Goal: Transaction & Acquisition: Purchase product/service

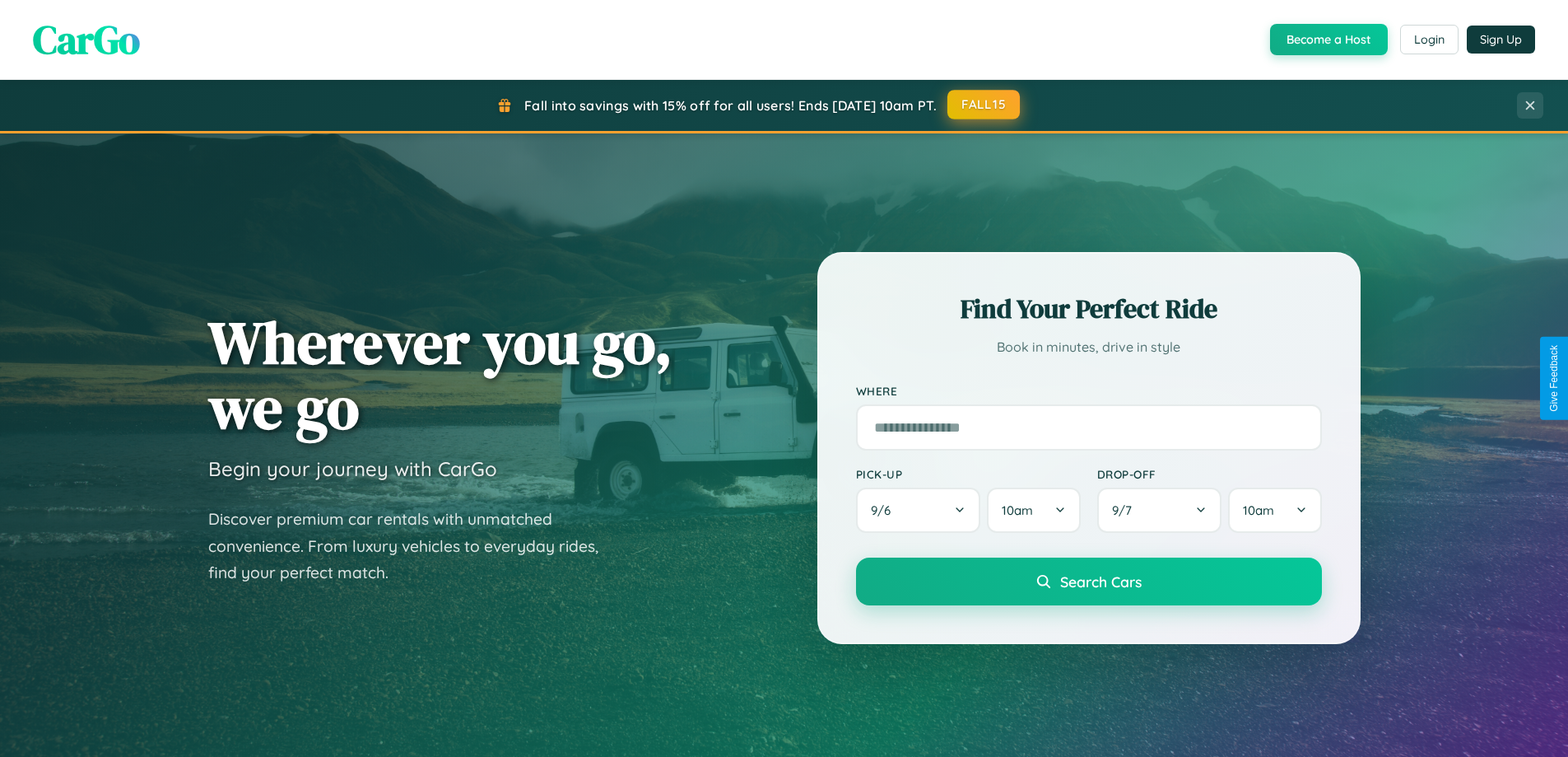
click at [985, 105] on button "FALL15" at bounding box center [984, 105] width 73 height 30
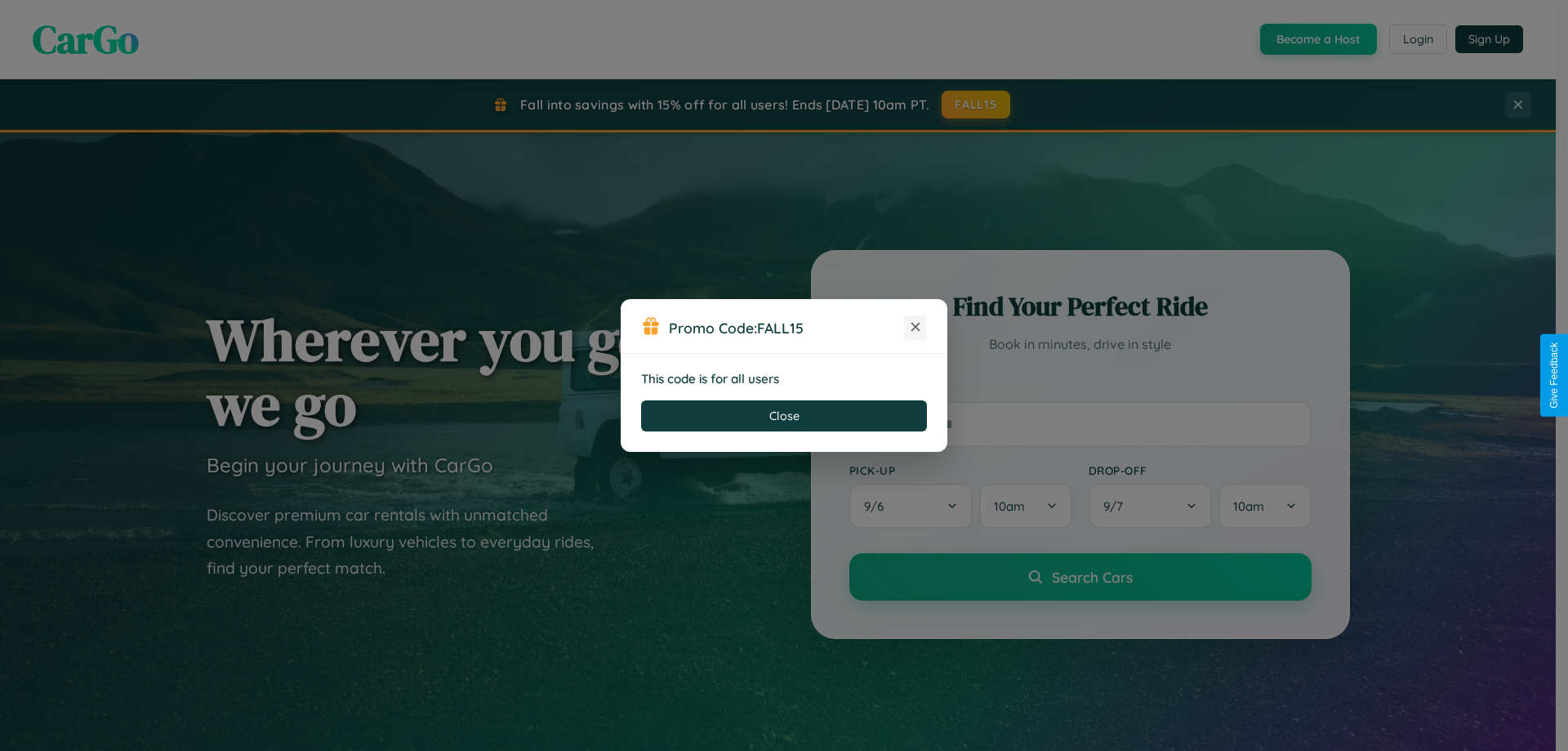
click at [916, 328] on icon at bounding box center [916, 327] width 16 height 16
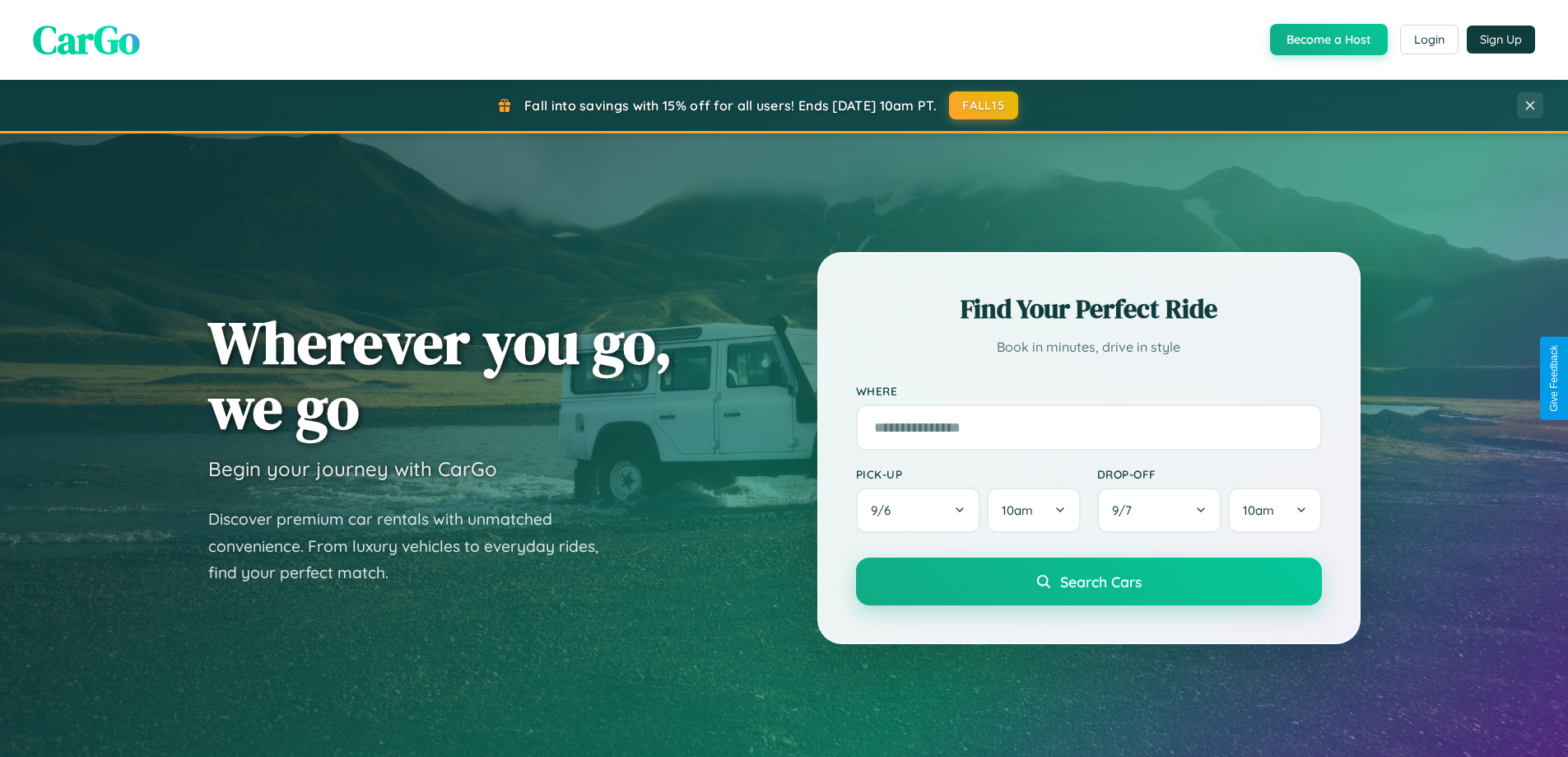
scroll to position [1134, 0]
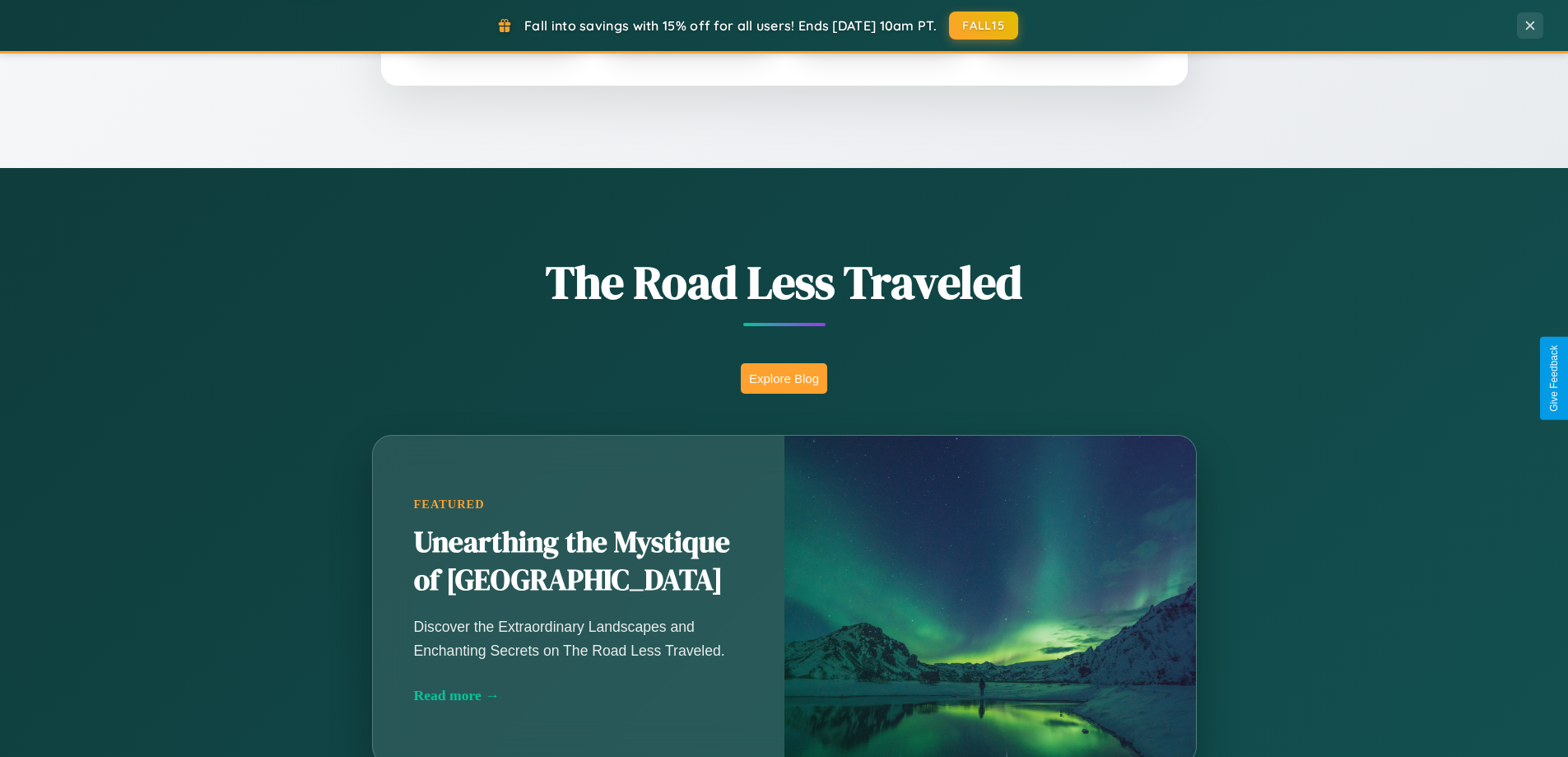
click at [784, 378] on button "Explore Blog" at bounding box center [784, 378] width 86 height 30
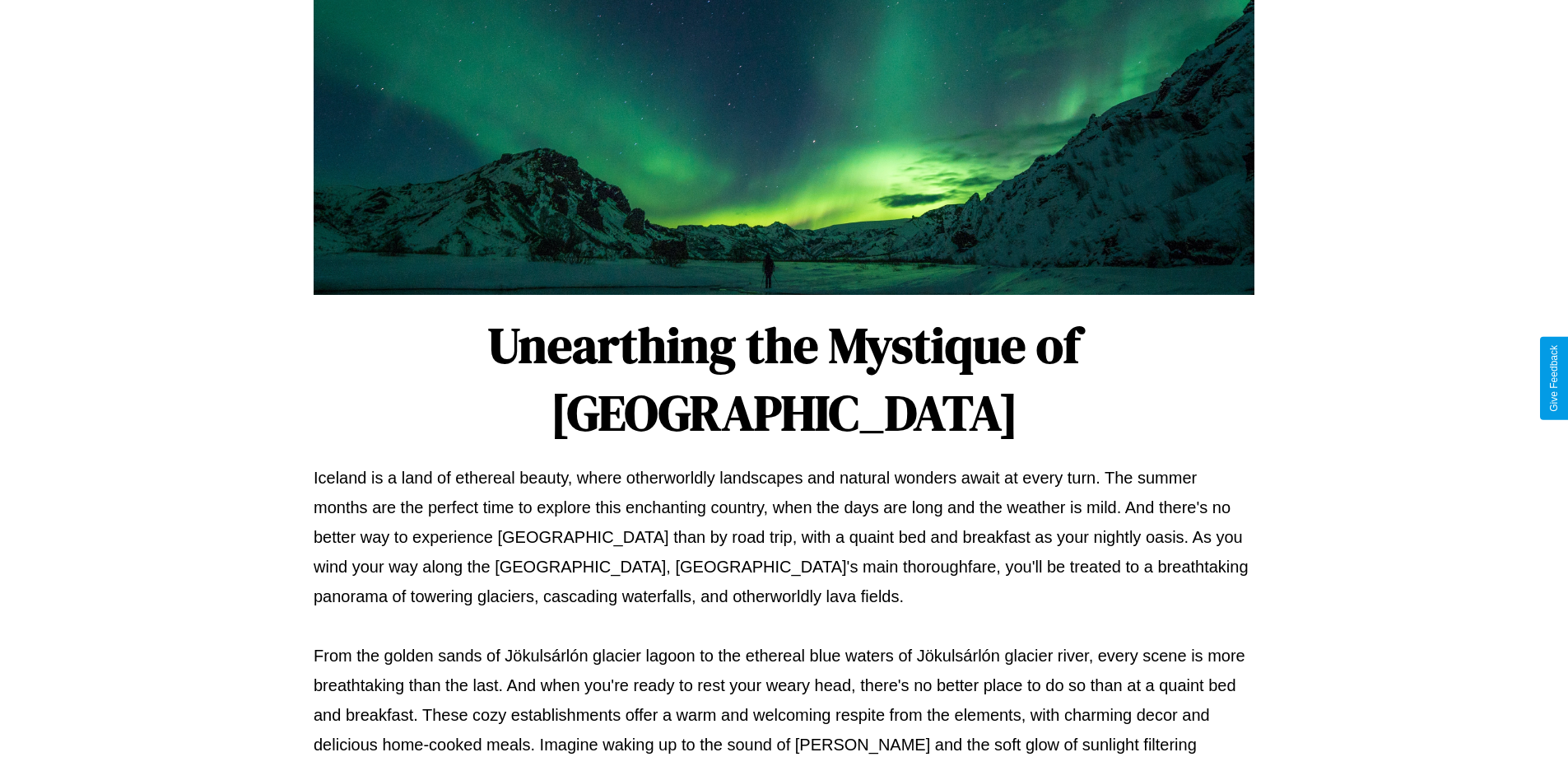
scroll to position [533, 0]
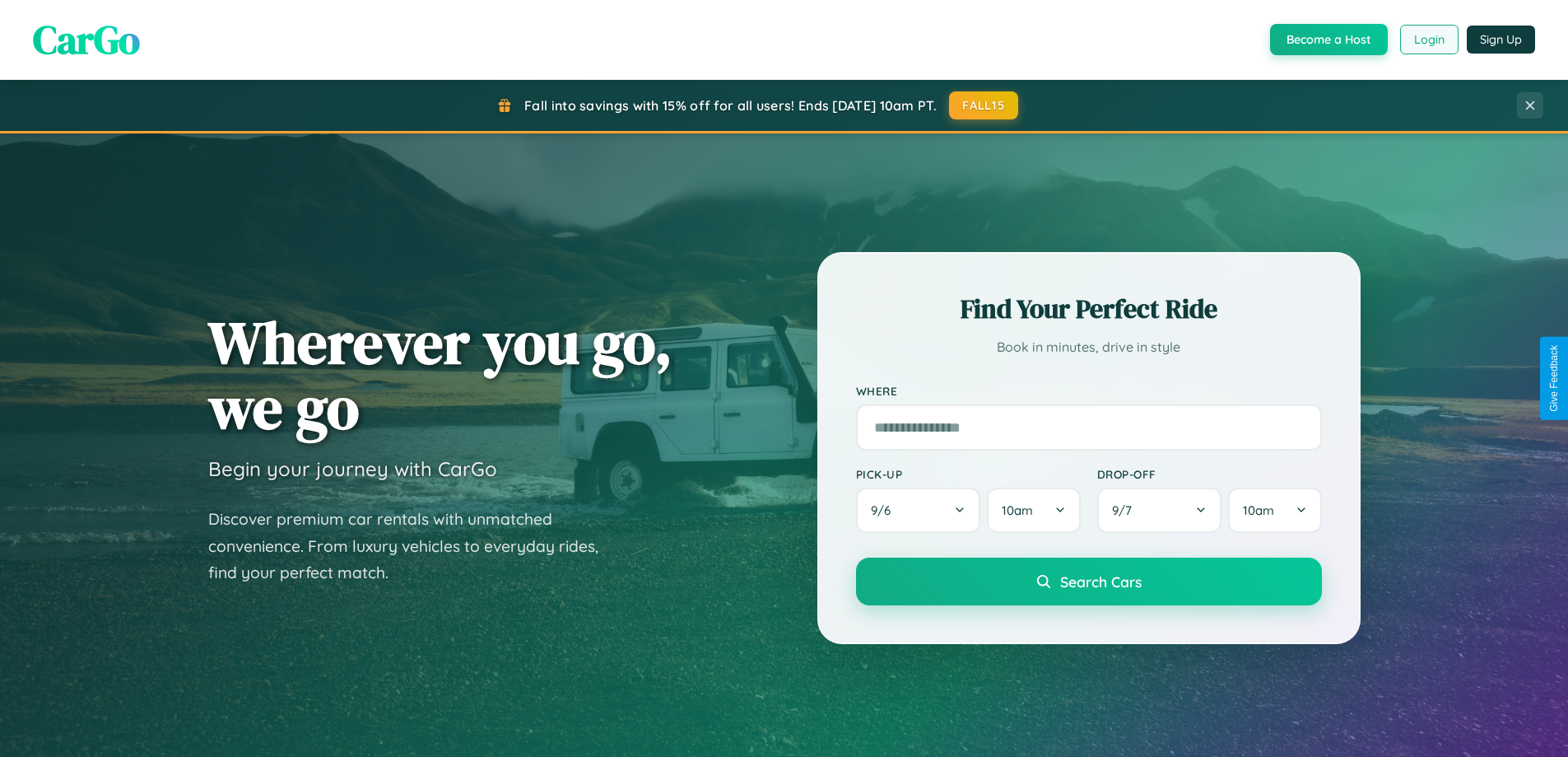
click at [1429, 39] on button "Login" at bounding box center [1430, 39] width 58 height 30
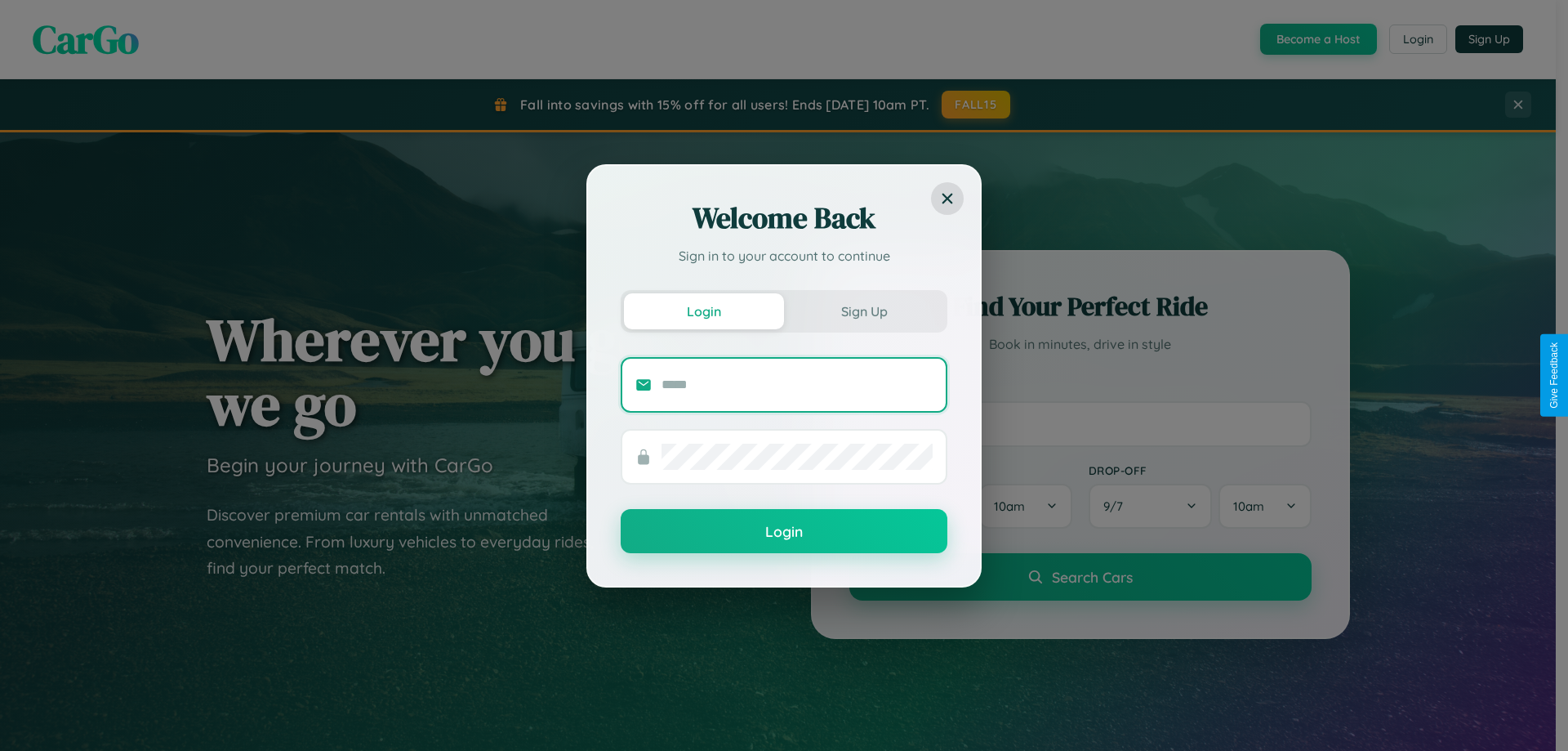
click at [798, 384] on input "text" at bounding box center [797, 385] width 272 height 26
type input "**********"
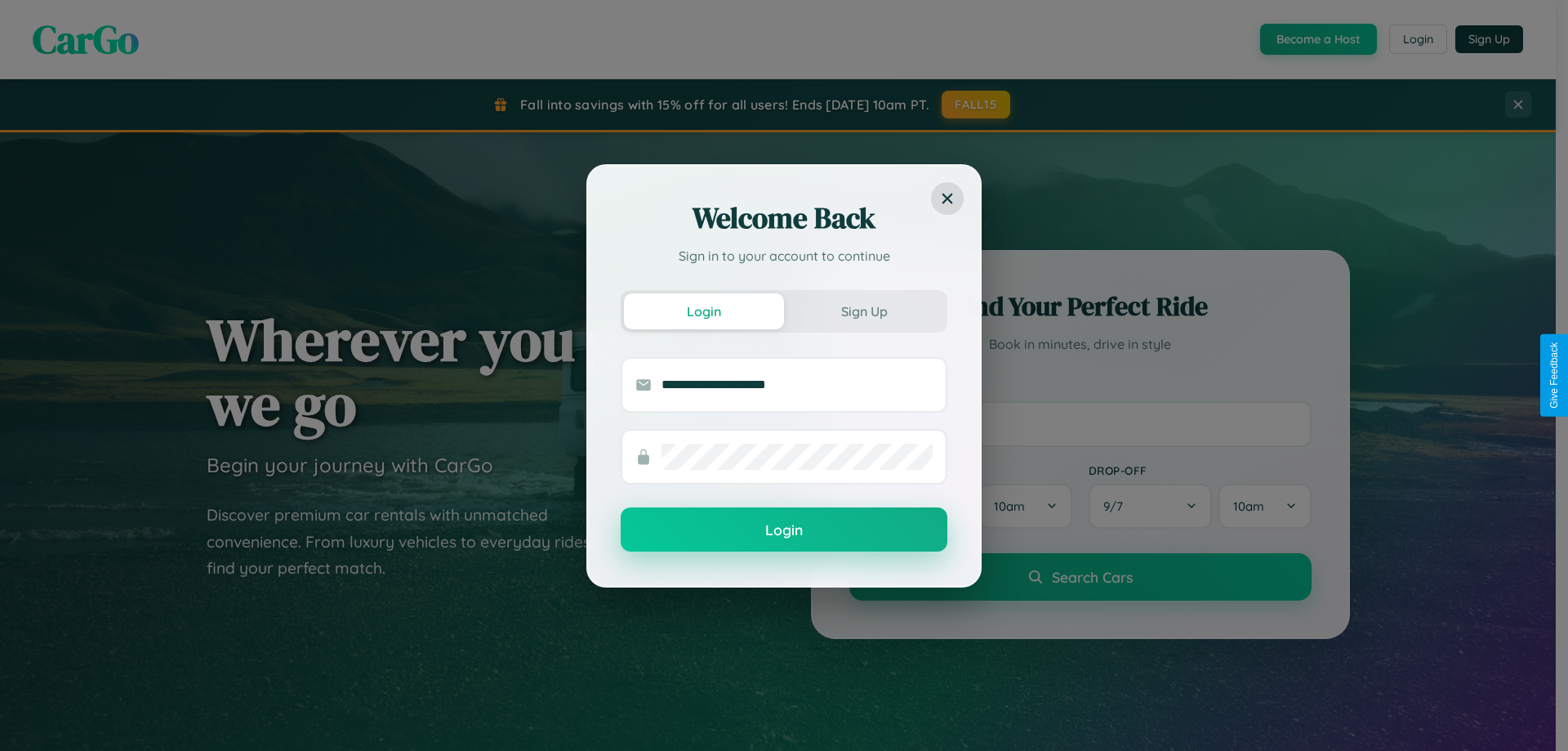
click at [784, 530] on button "Login" at bounding box center [784, 529] width 327 height 44
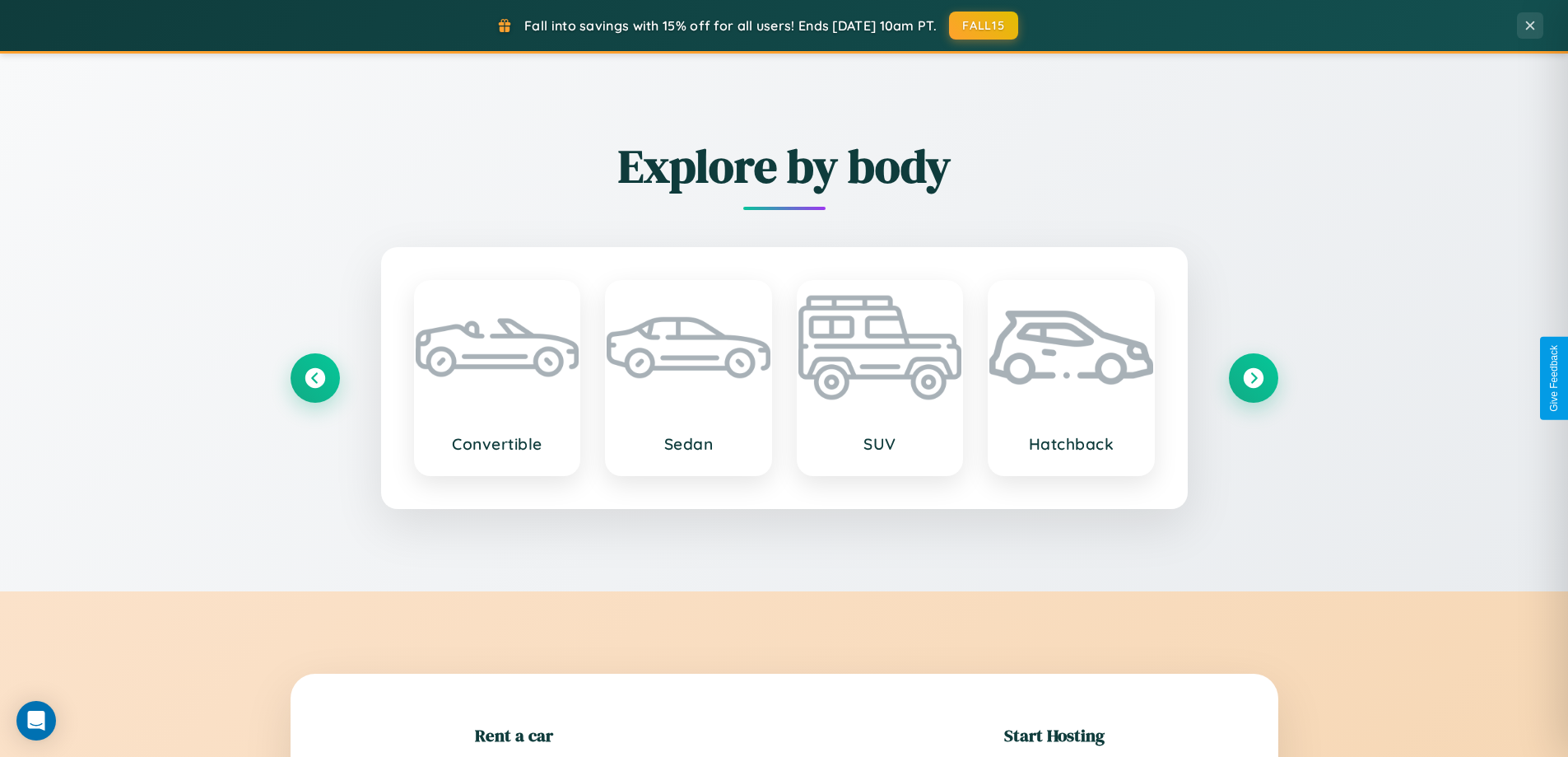
scroll to position [356, 0]
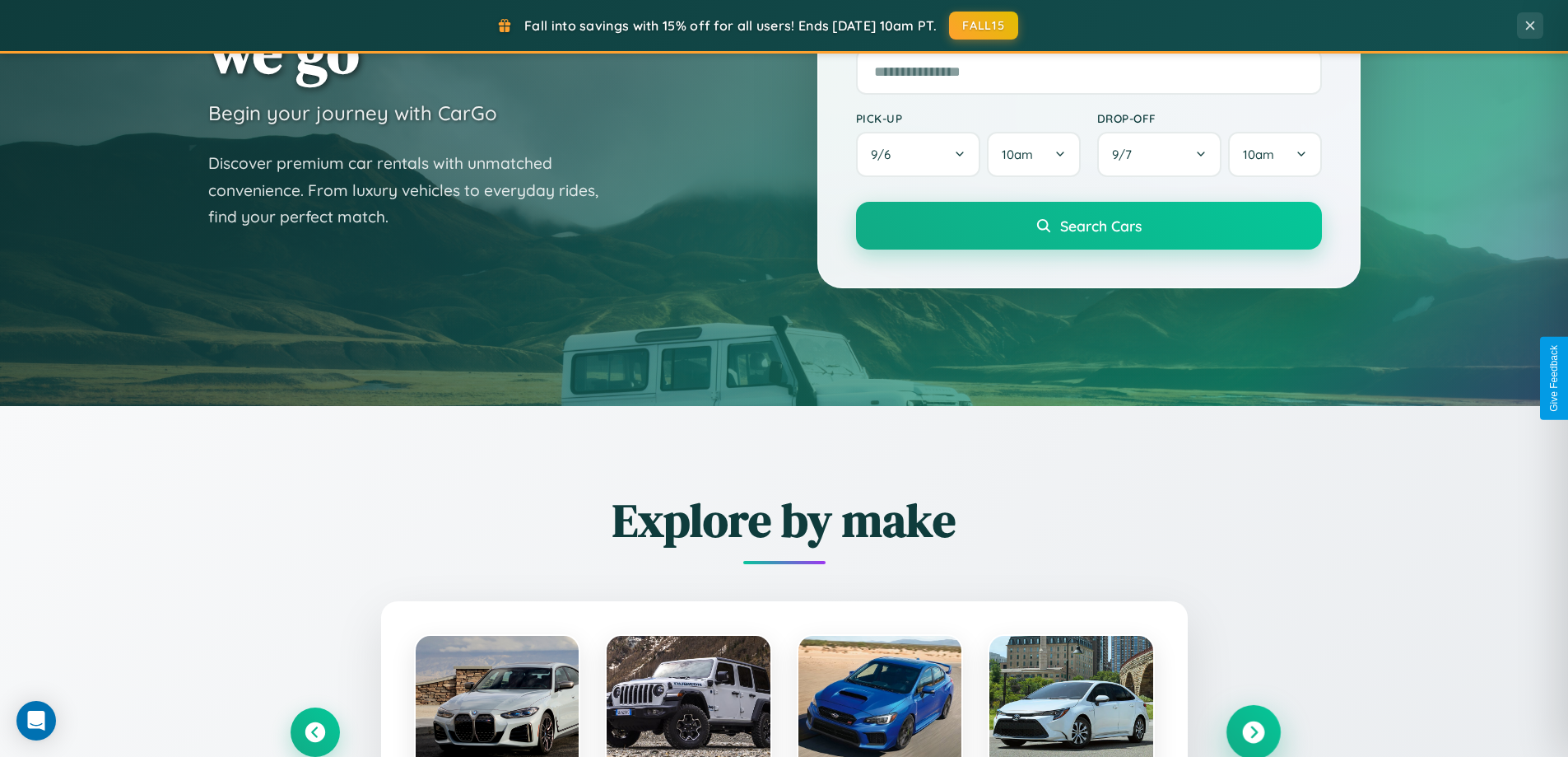
click at [1253, 732] on icon at bounding box center [1253, 732] width 22 height 22
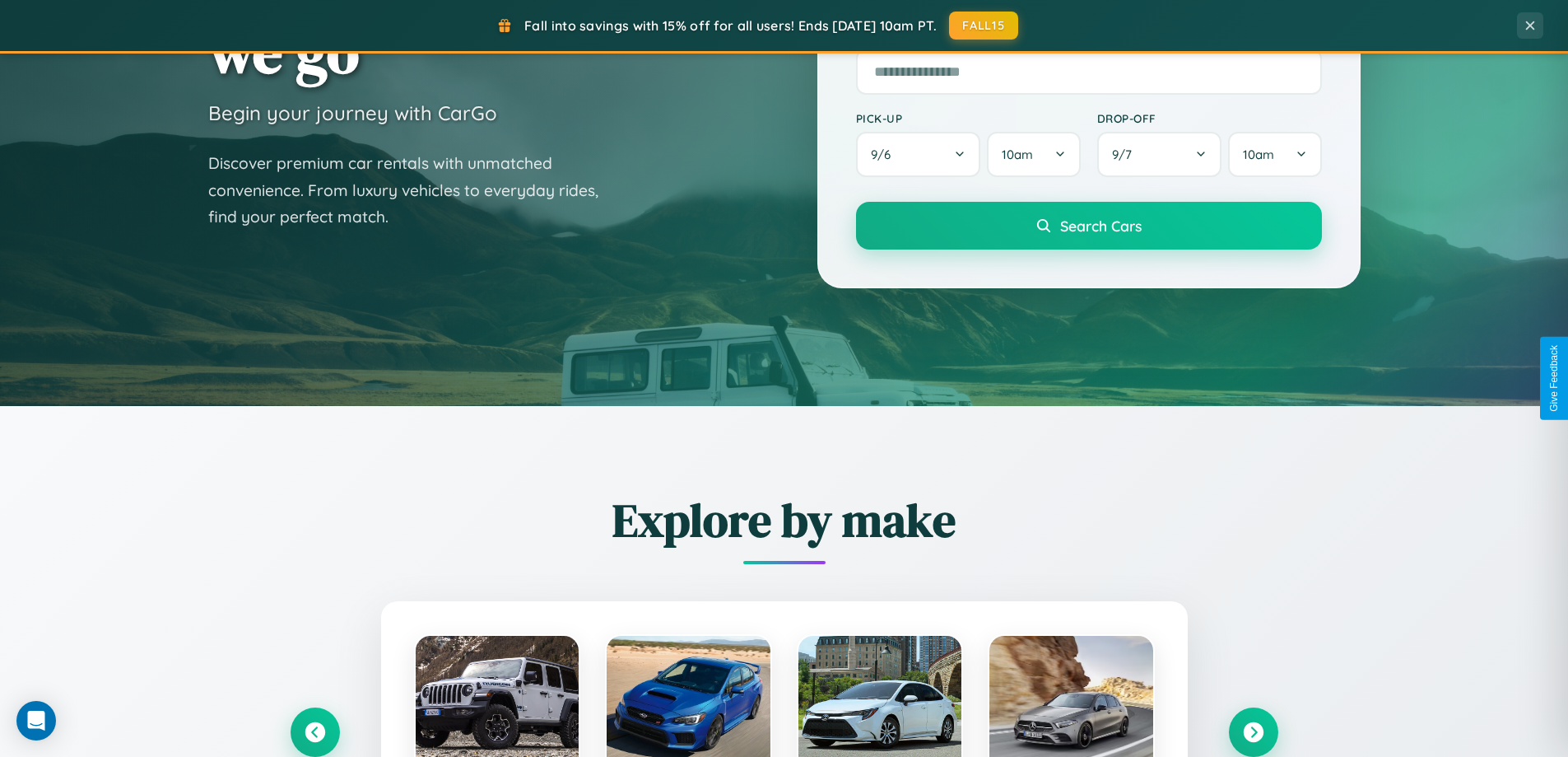
scroll to position [1649, 0]
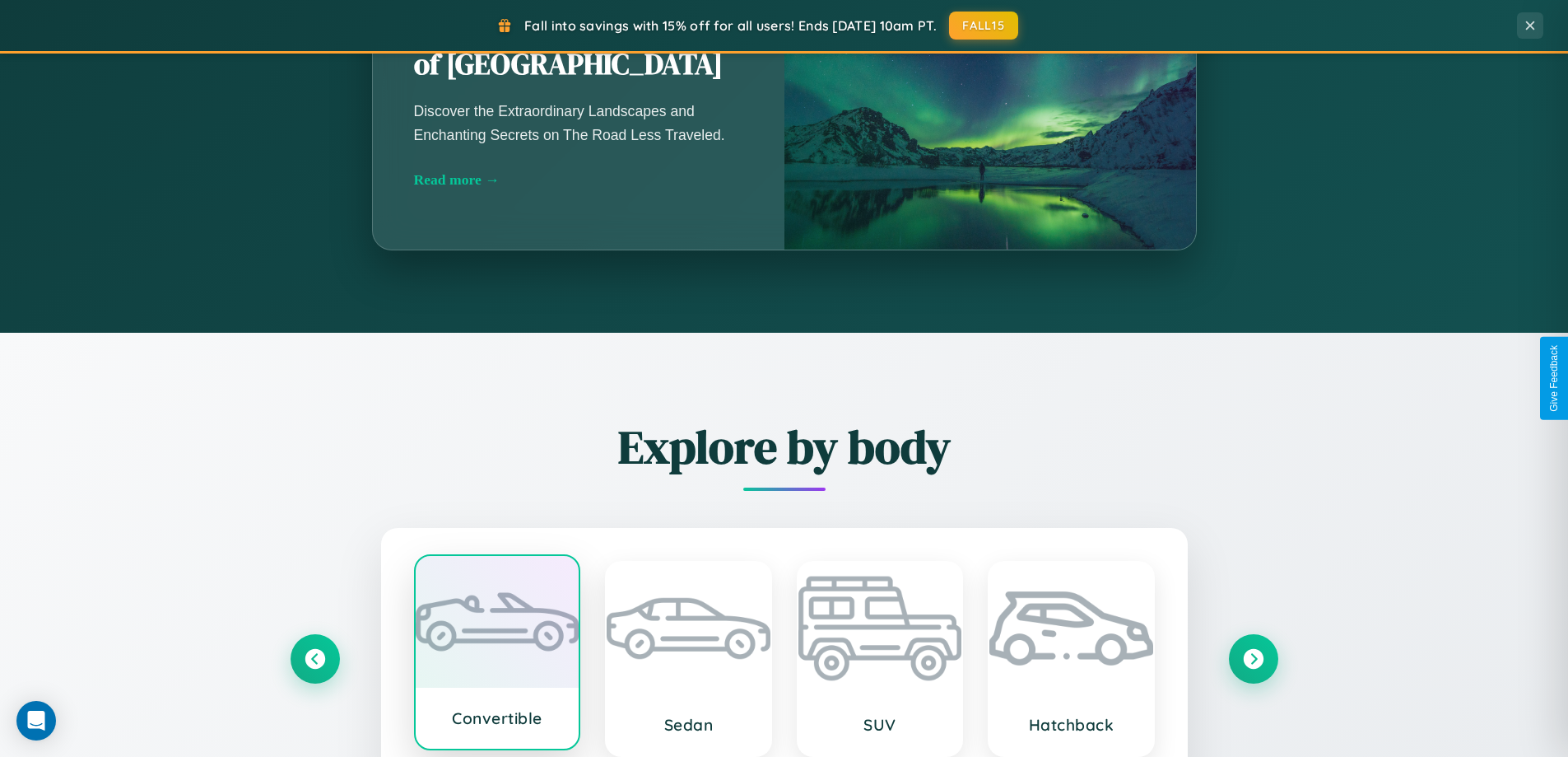
click at [497, 652] on div at bounding box center [498, 621] width 164 height 132
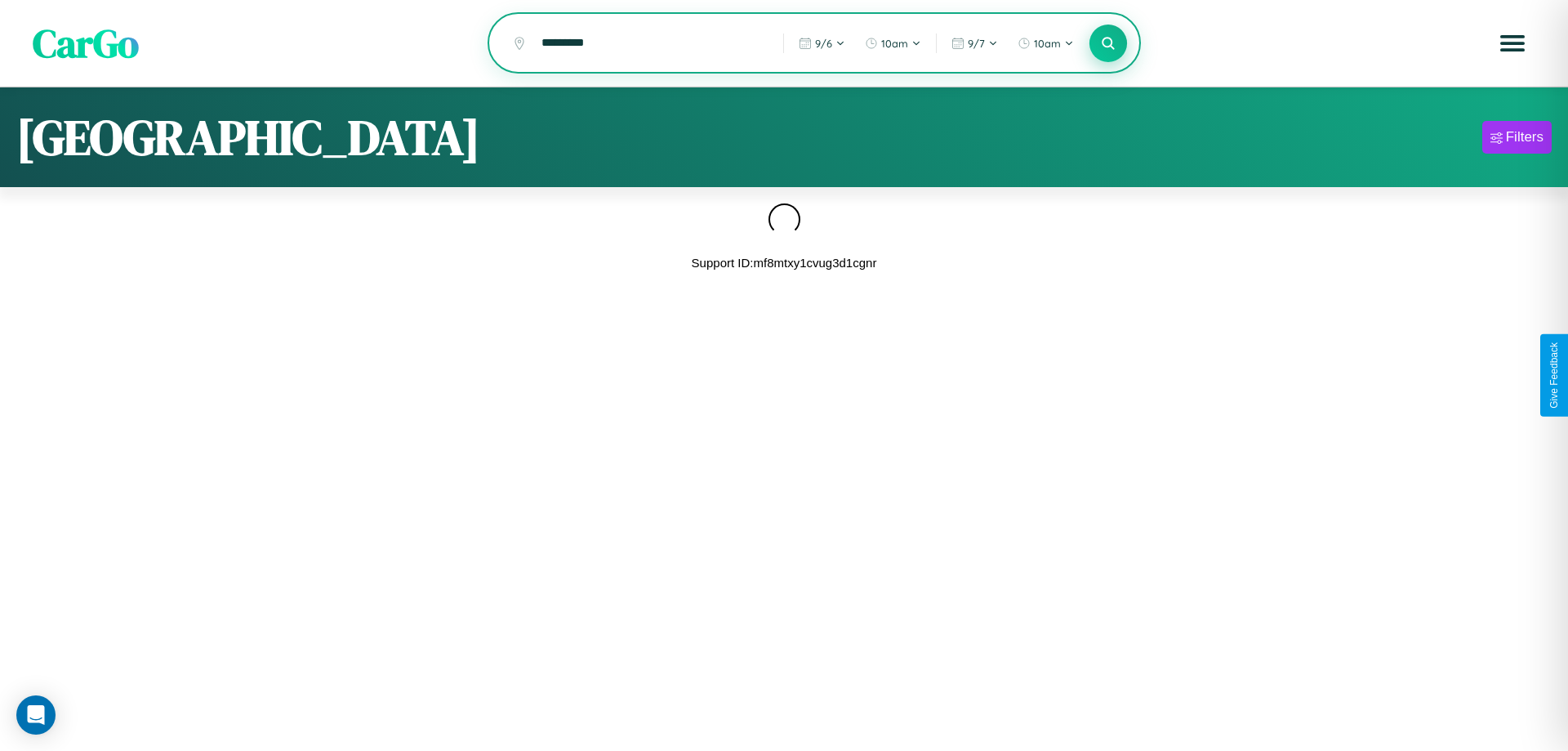
click at [1108, 44] on icon at bounding box center [1107, 42] width 15 height 15
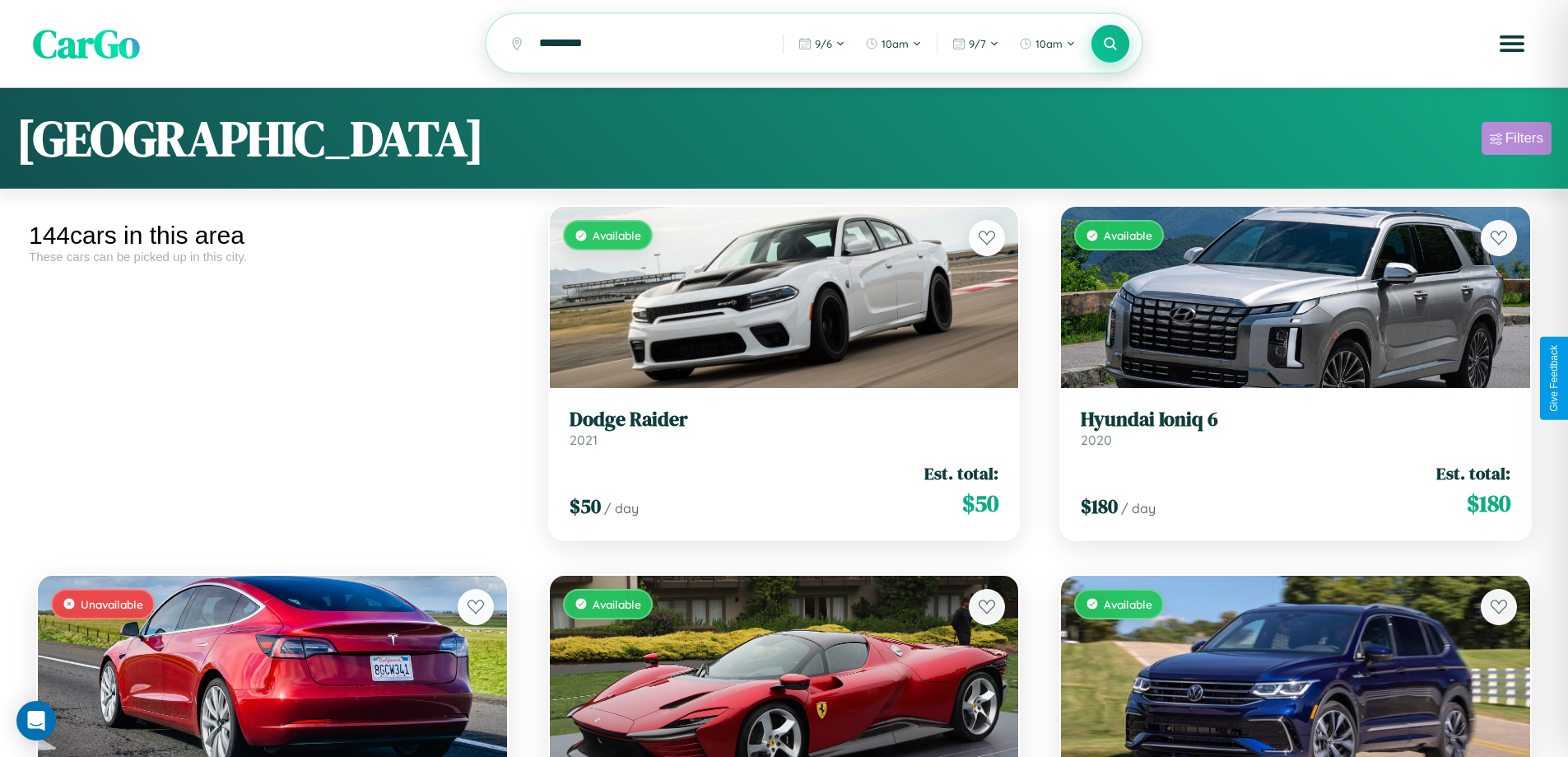
click at [1516, 141] on div "Filters" at bounding box center [1525, 138] width 38 height 16
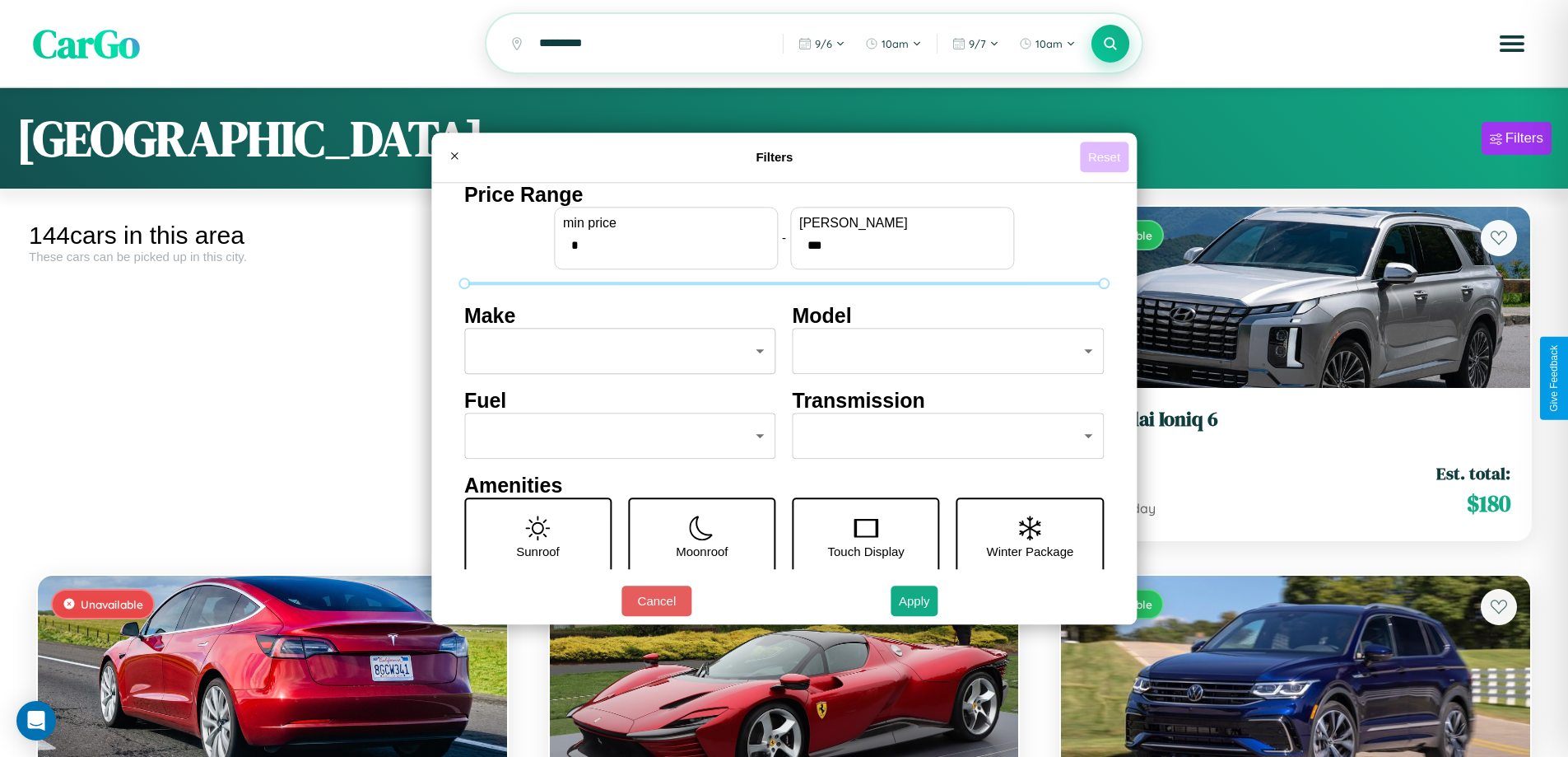
click at [1107, 156] on button "Reset" at bounding box center [1104, 156] width 48 height 30
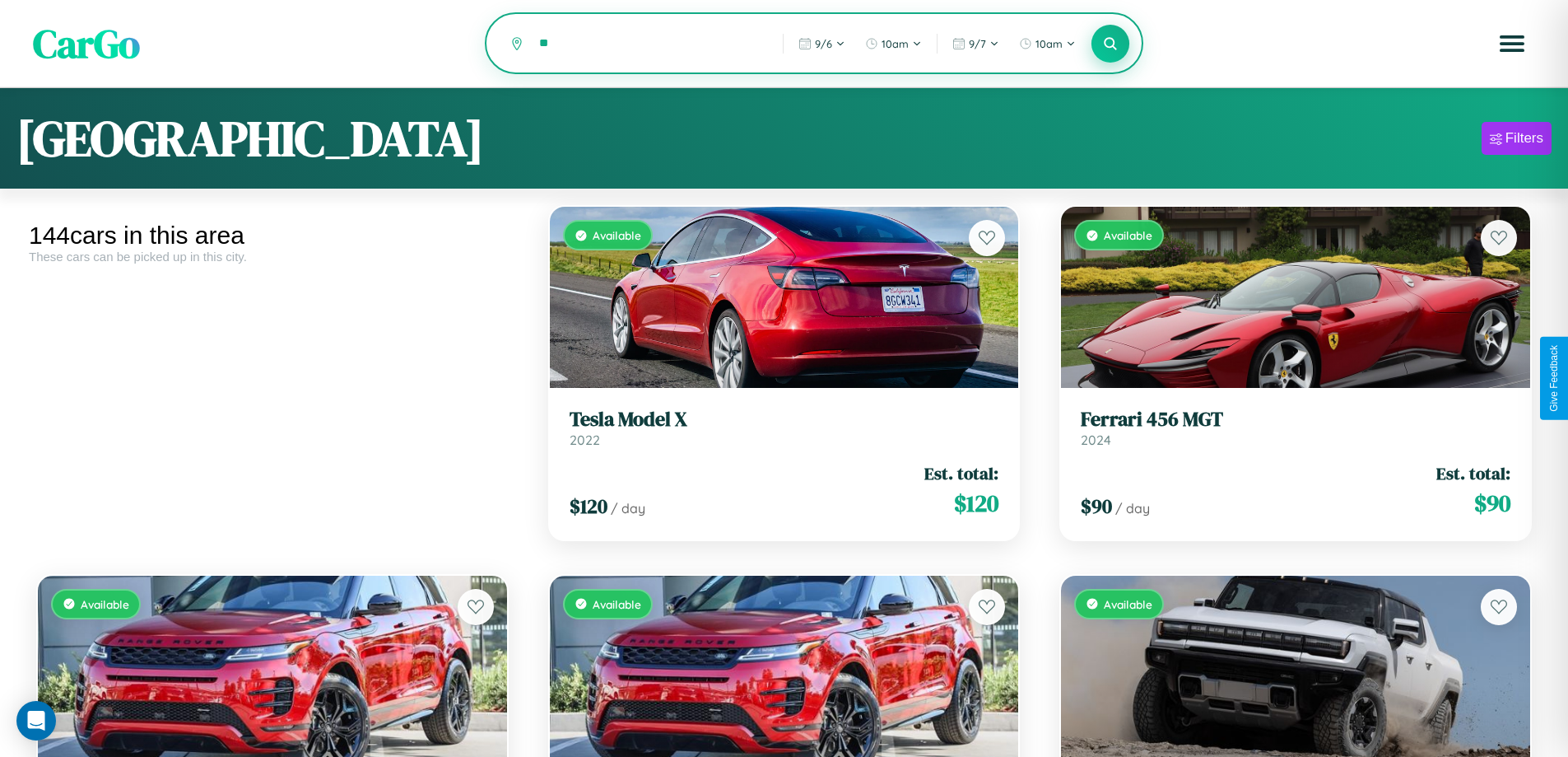
type input "*"
type input "*********"
click at [1111, 45] on icon at bounding box center [1111, 43] width 15 height 15
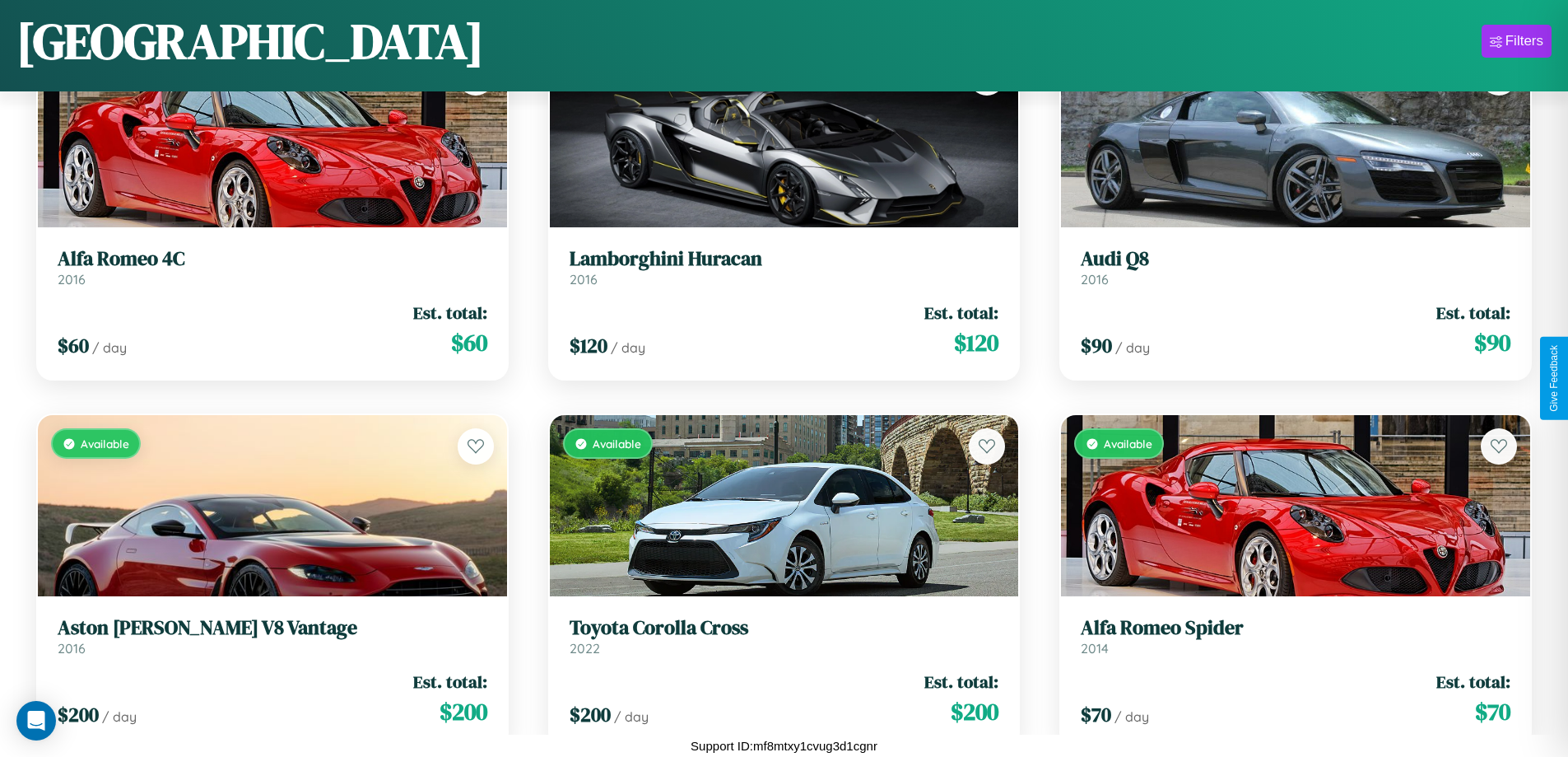
scroll to position [16091, 0]
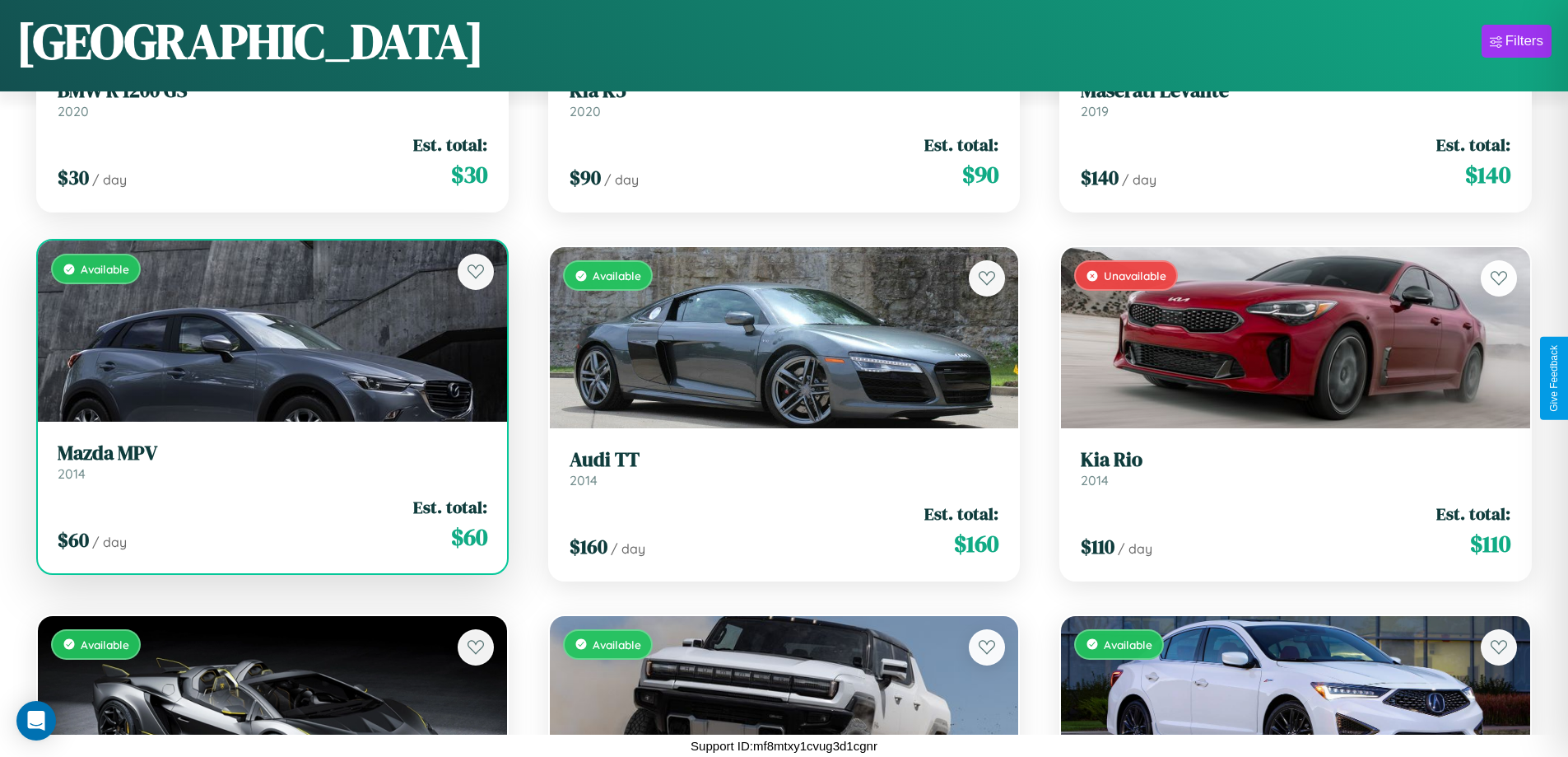
click at [270, 468] on link "Mazda MPV 2014" at bounding box center [272, 461] width 430 height 40
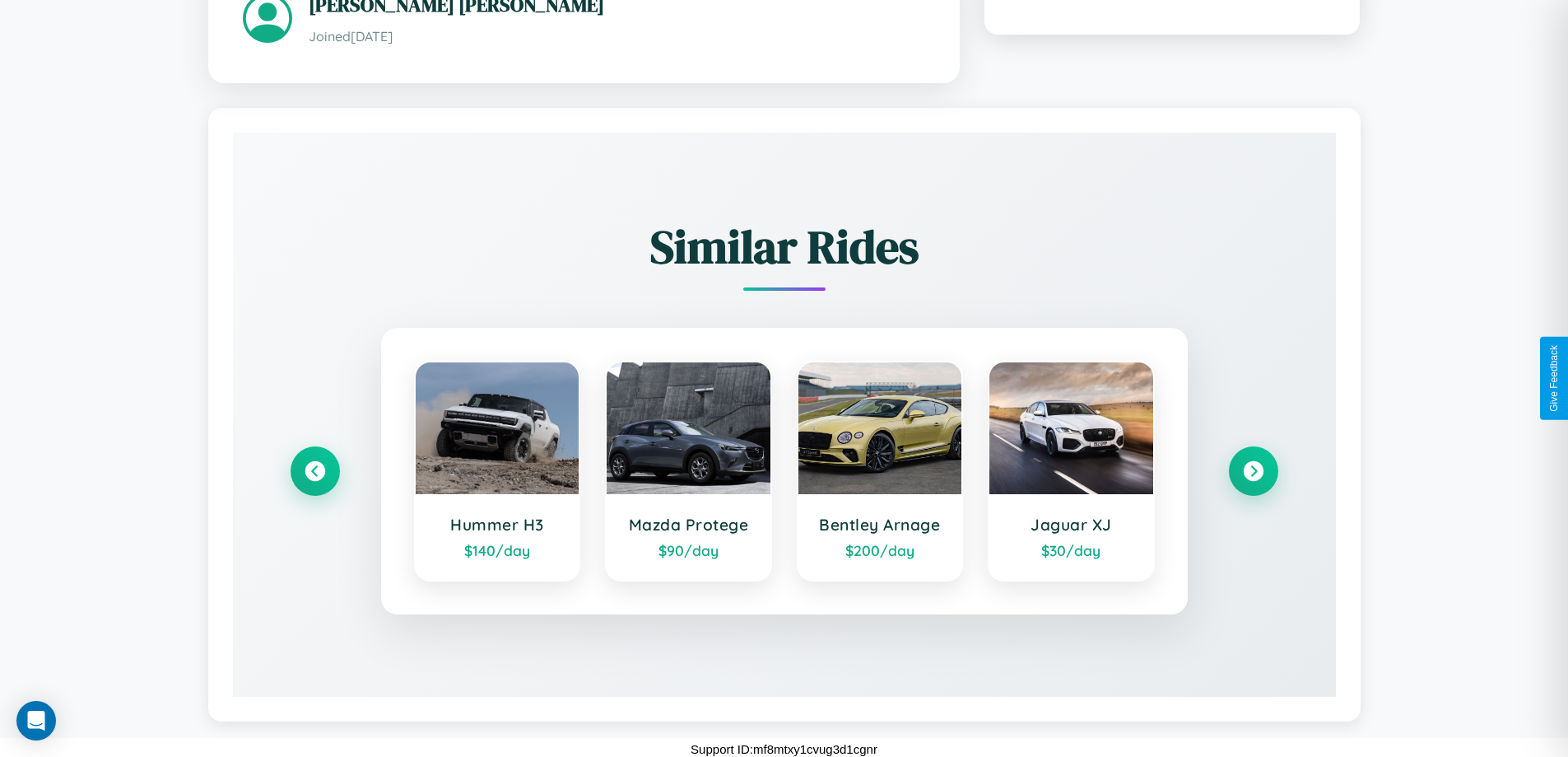
scroll to position [945, 0]
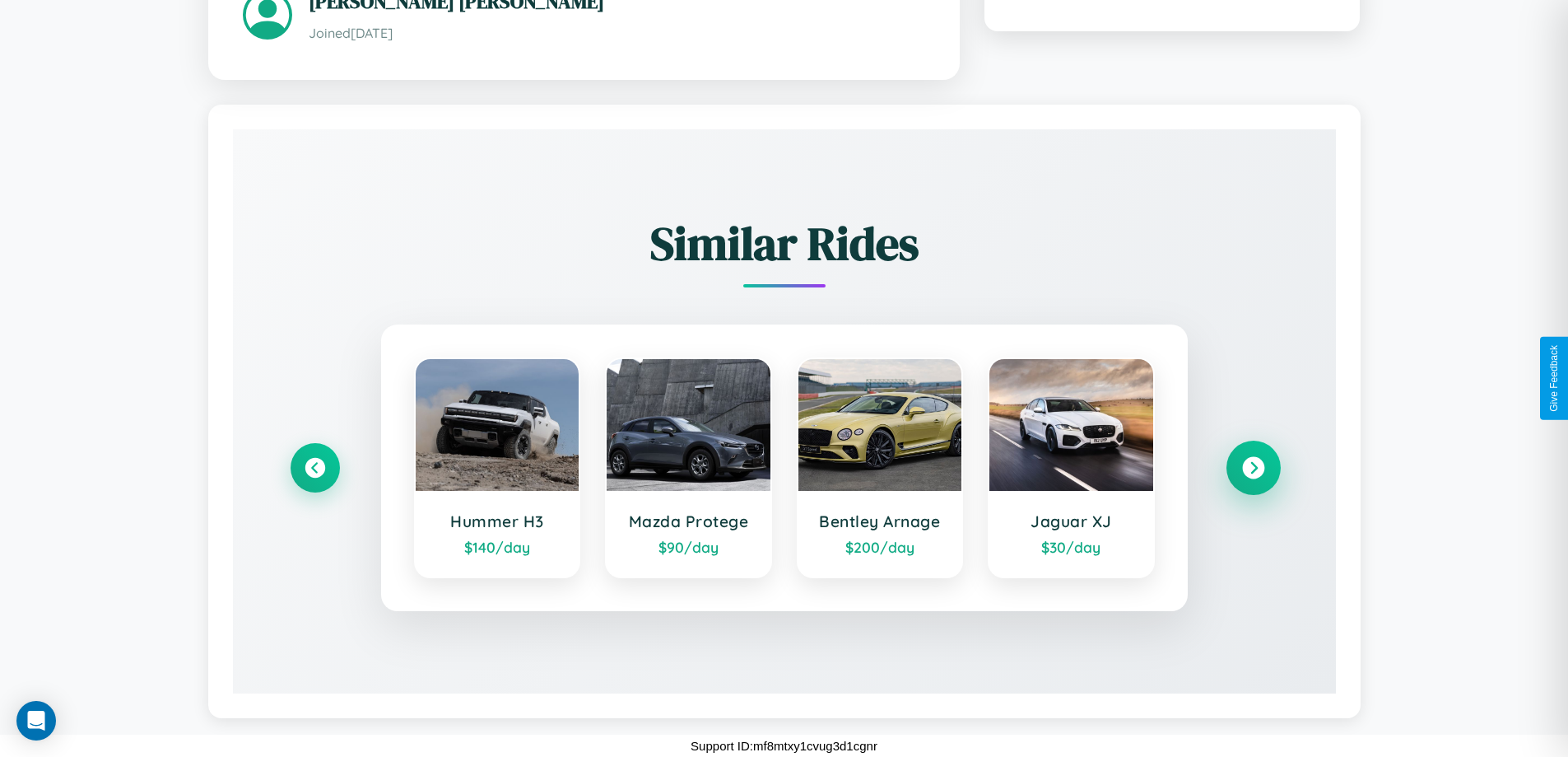
click at [1253, 467] on icon at bounding box center [1253, 467] width 22 height 22
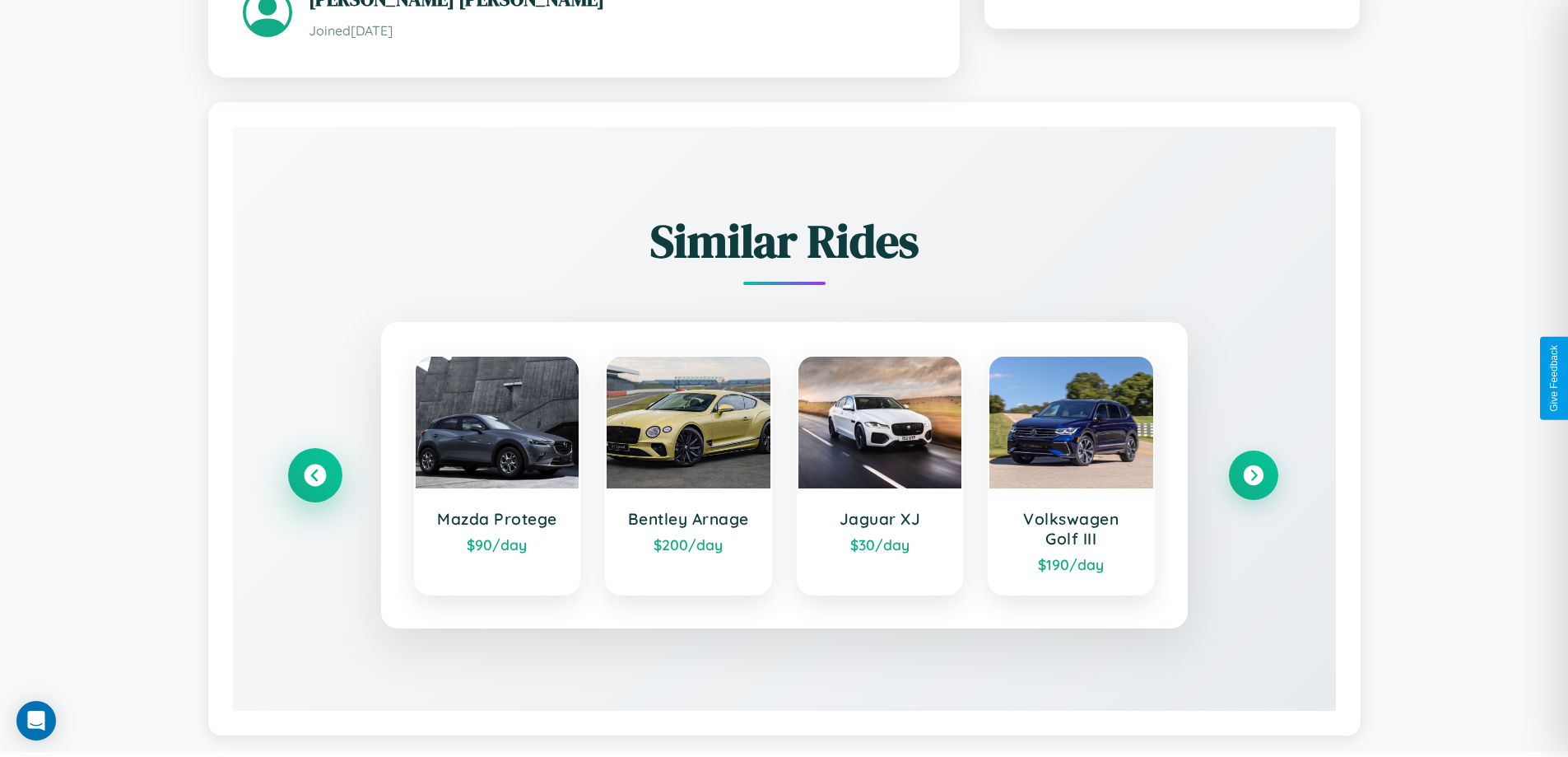
click at [315, 477] on icon at bounding box center [315, 475] width 22 height 22
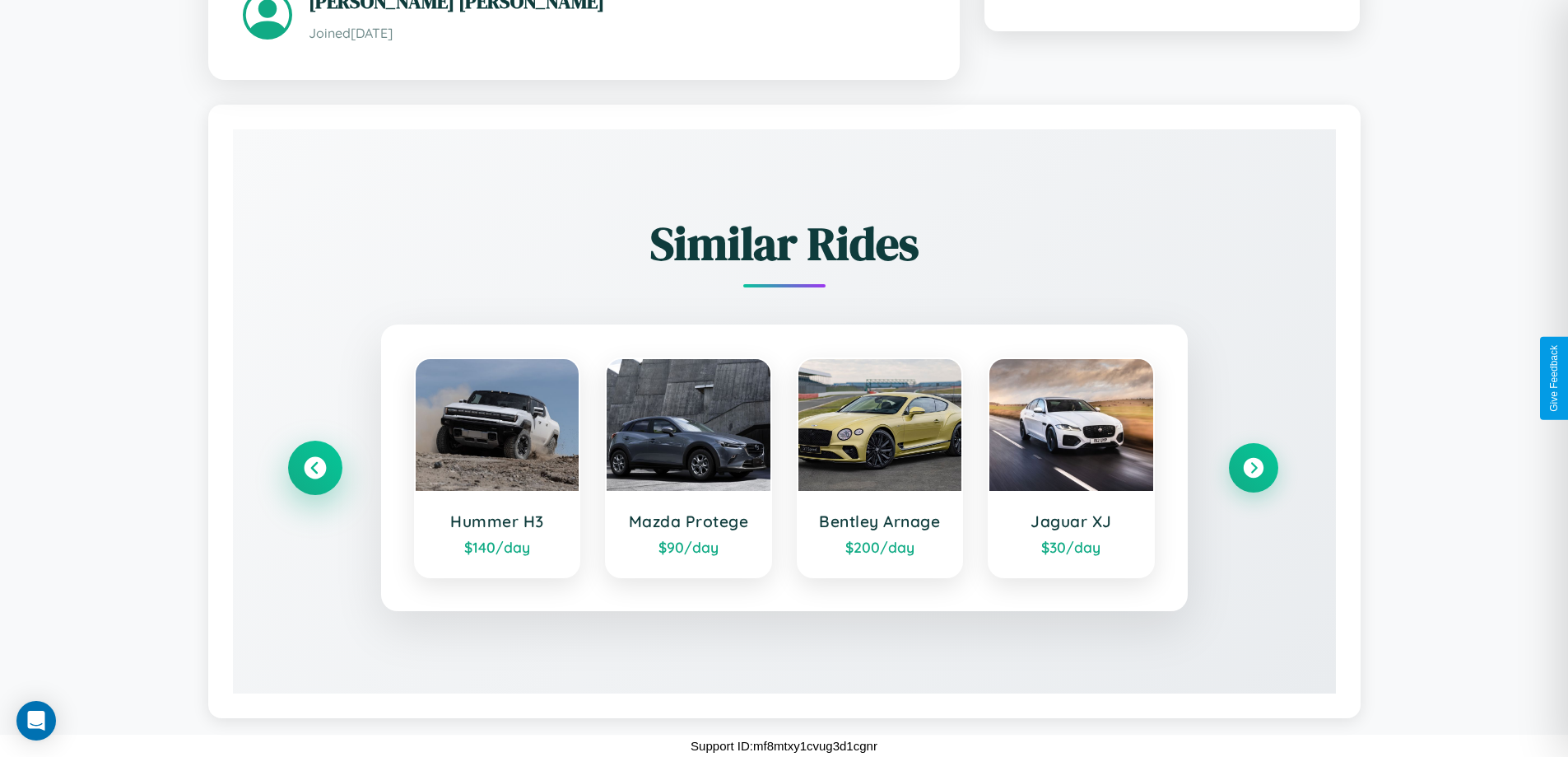
scroll to position [0, 0]
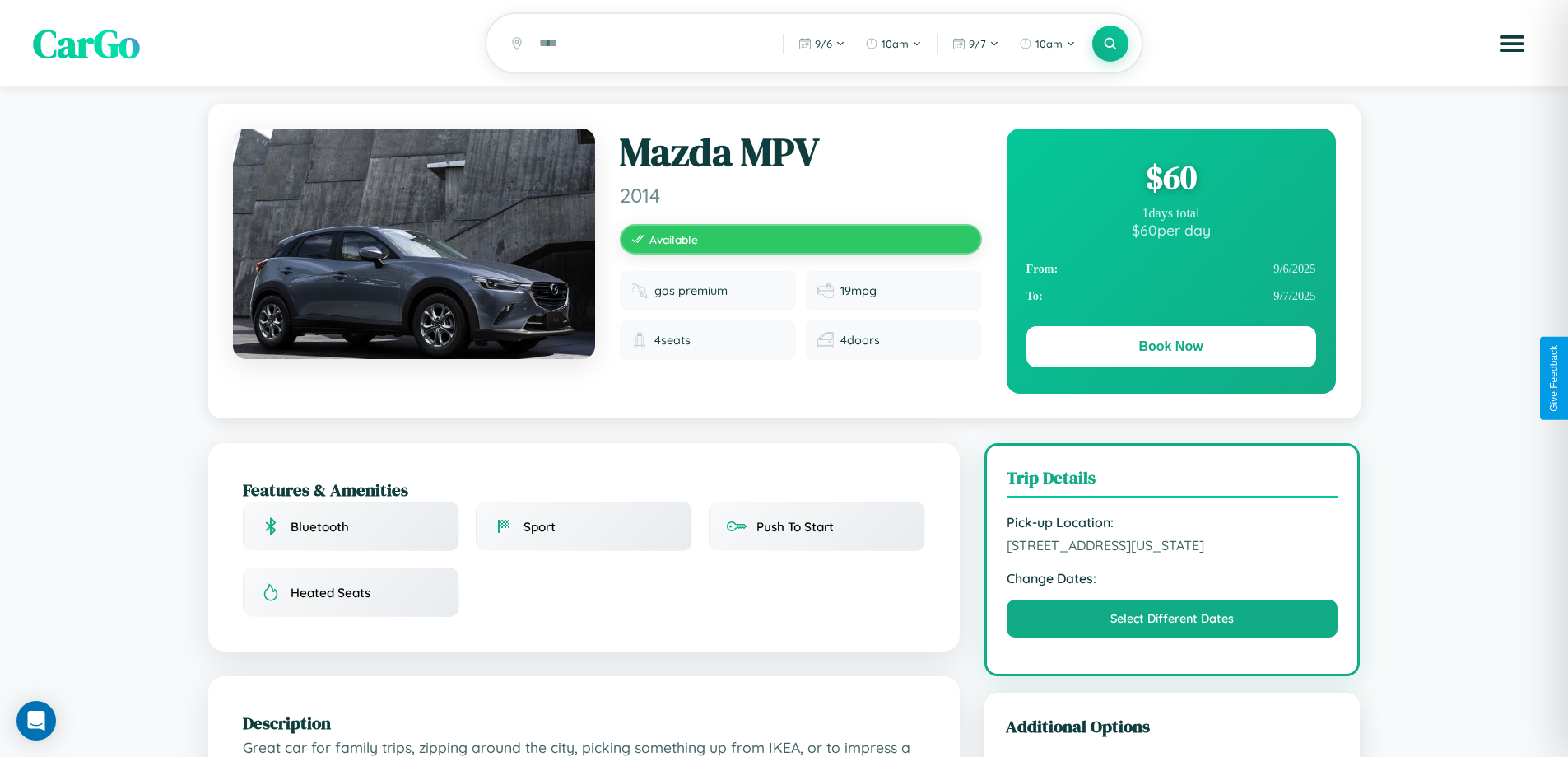
click at [1171, 179] on div "$ 60" at bounding box center [1171, 177] width 290 height 45
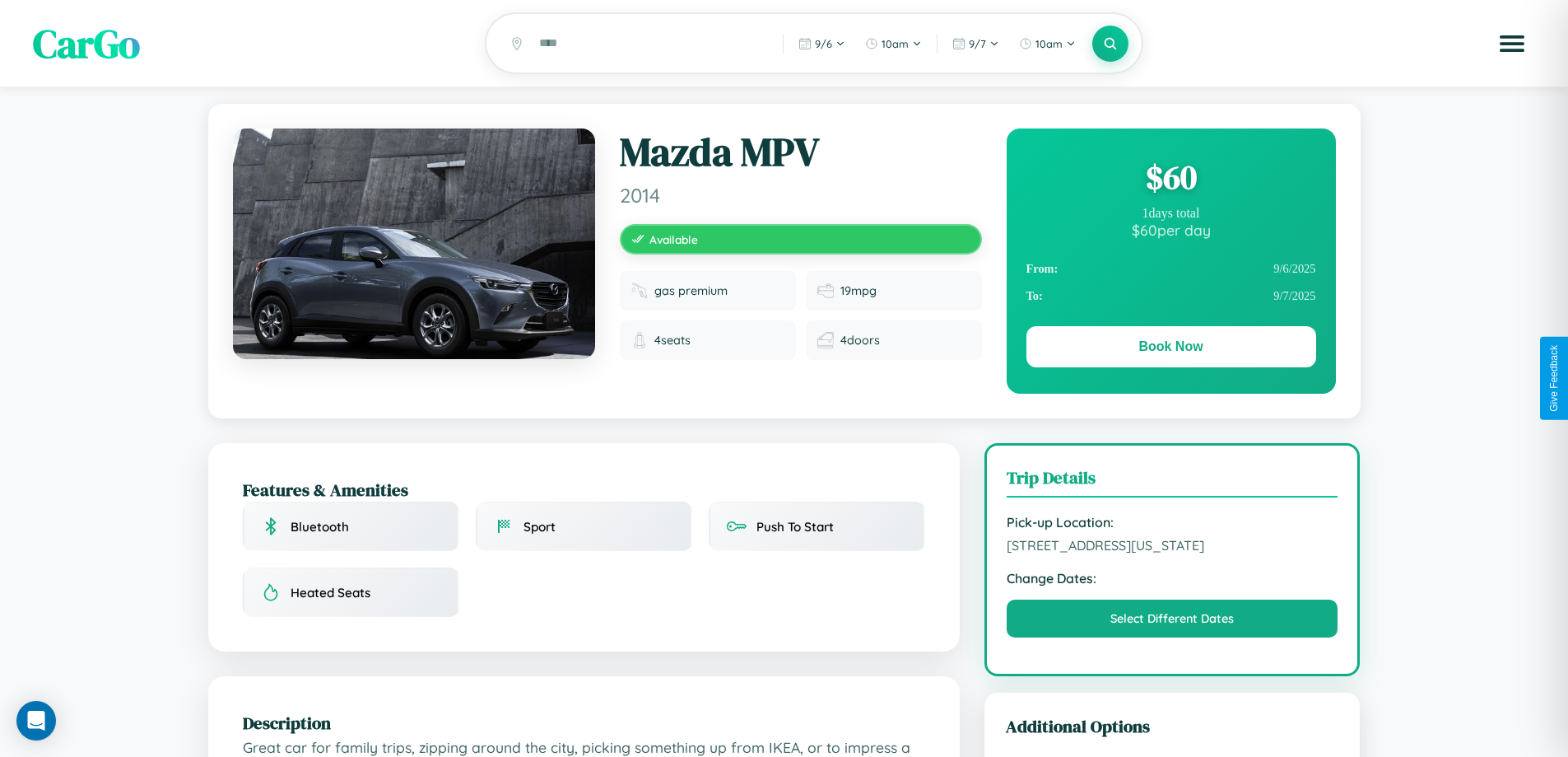
click at [1171, 179] on div "$ 60" at bounding box center [1171, 177] width 290 height 45
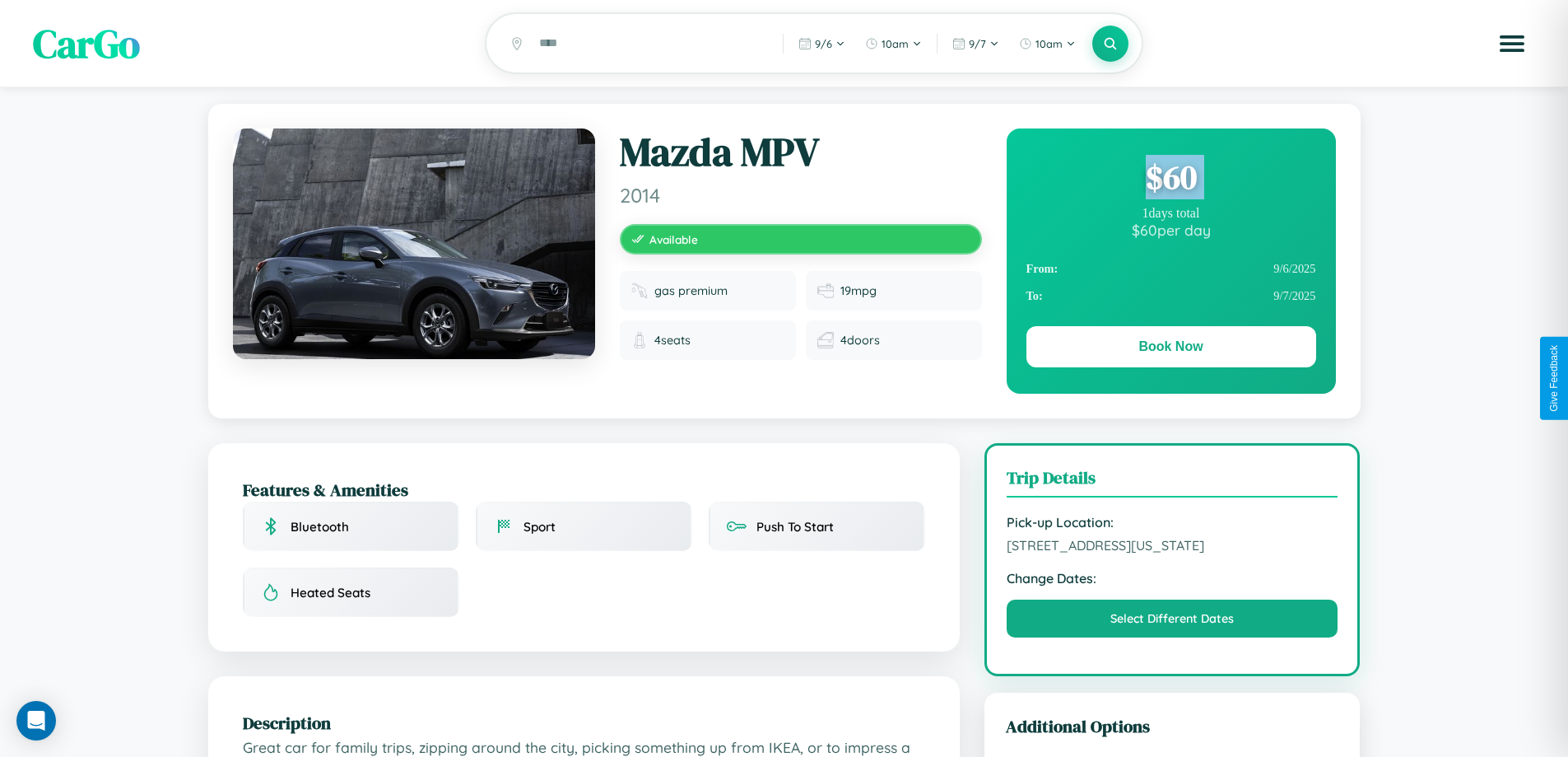
click at [1171, 179] on div "$ 60" at bounding box center [1171, 177] width 290 height 45
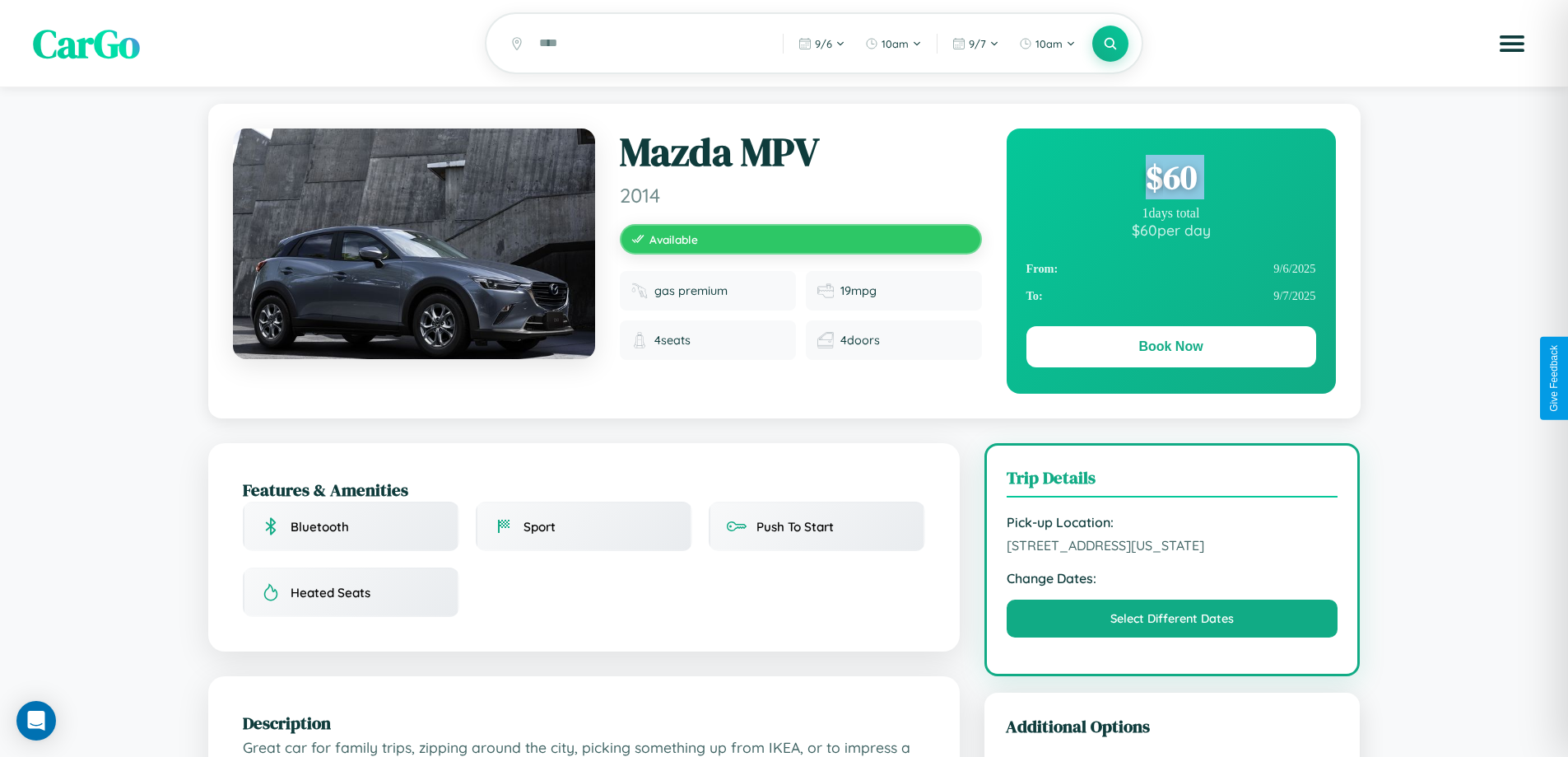
click at [1171, 179] on div "$ 60" at bounding box center [1171, 177] width 290 height 45
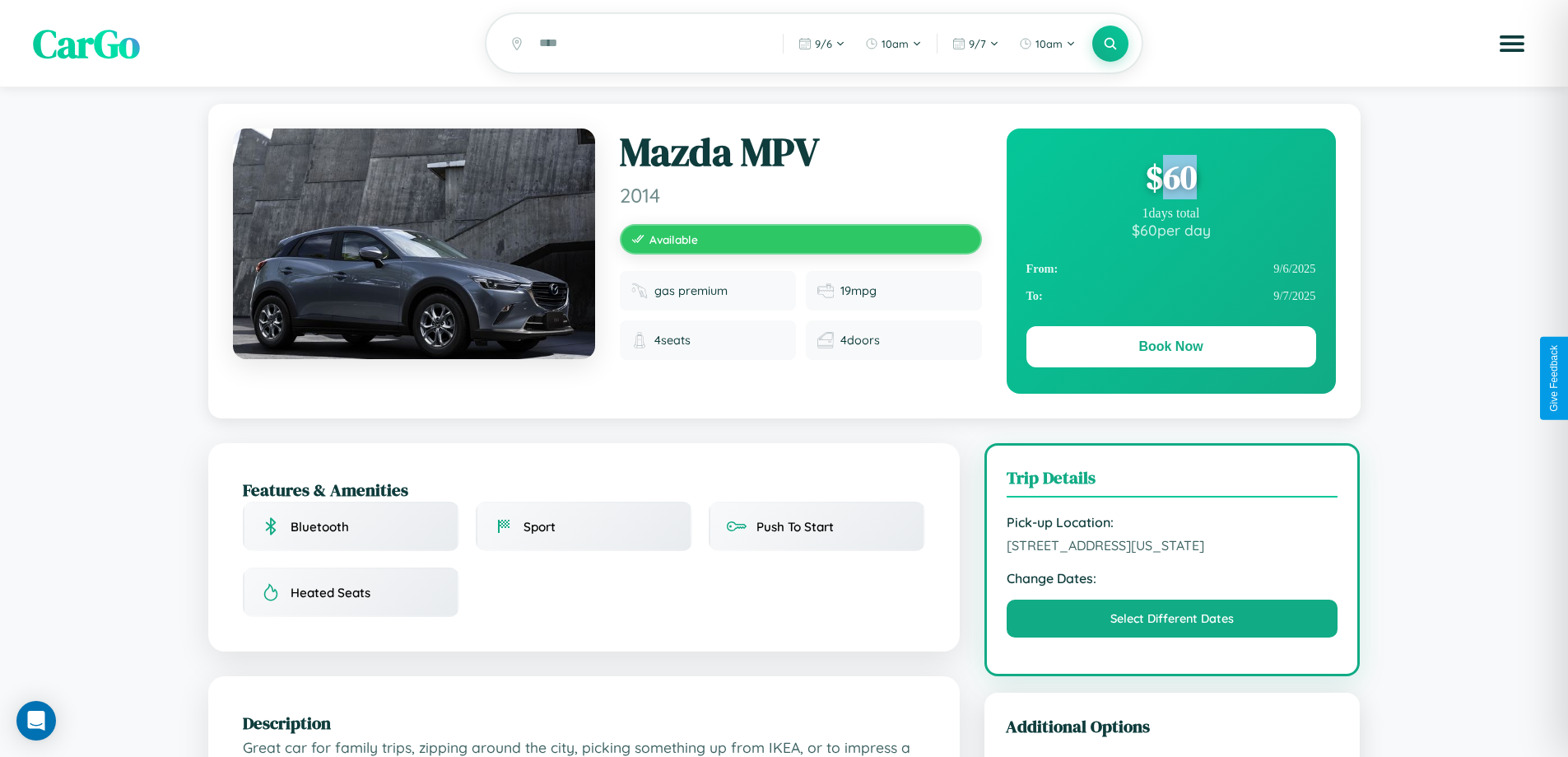
click at [1171, 179] on div "$ 60" at bounding box center [1171, 177] width 290 height 45
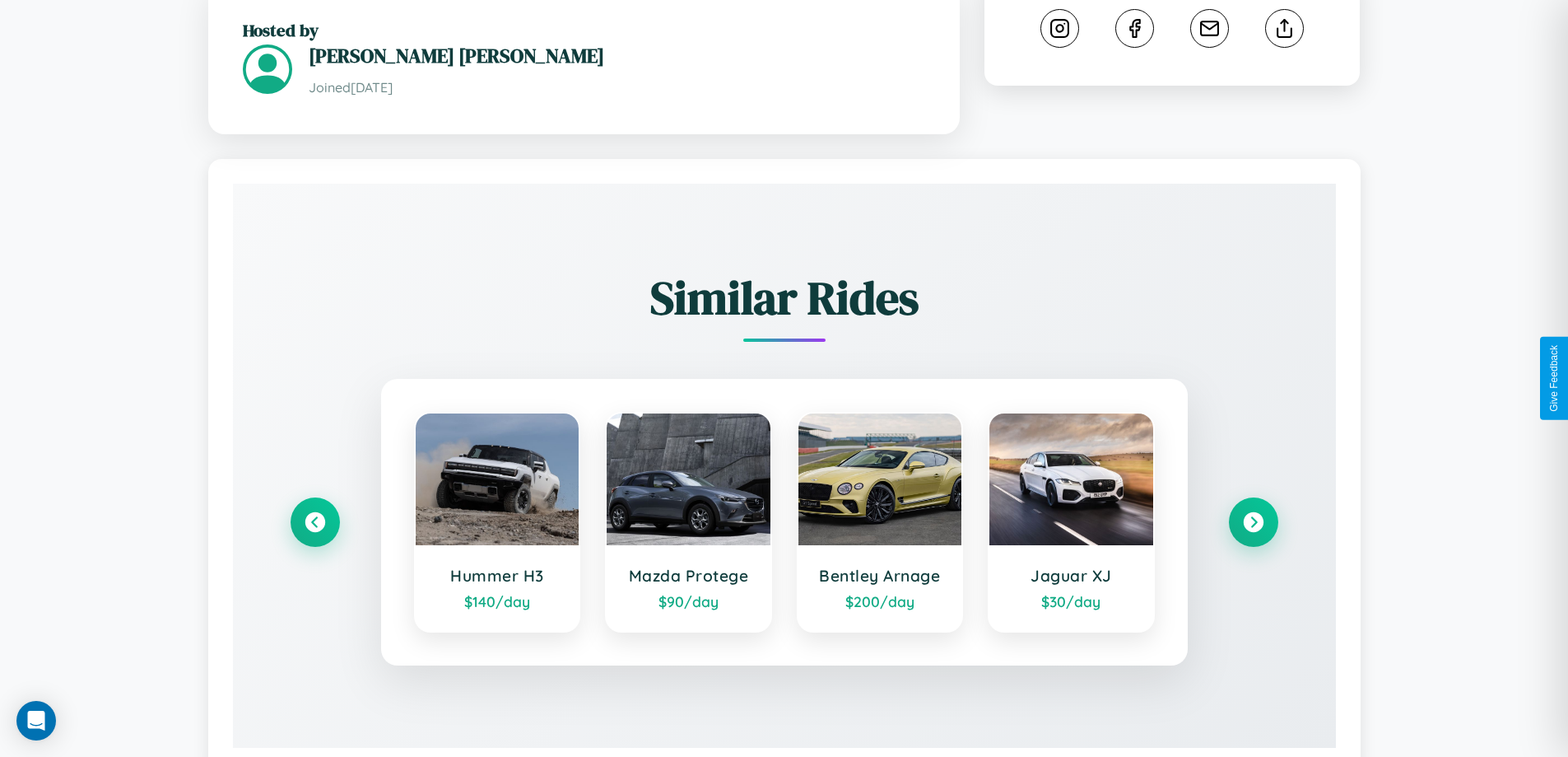
scroll to position [945, 0]
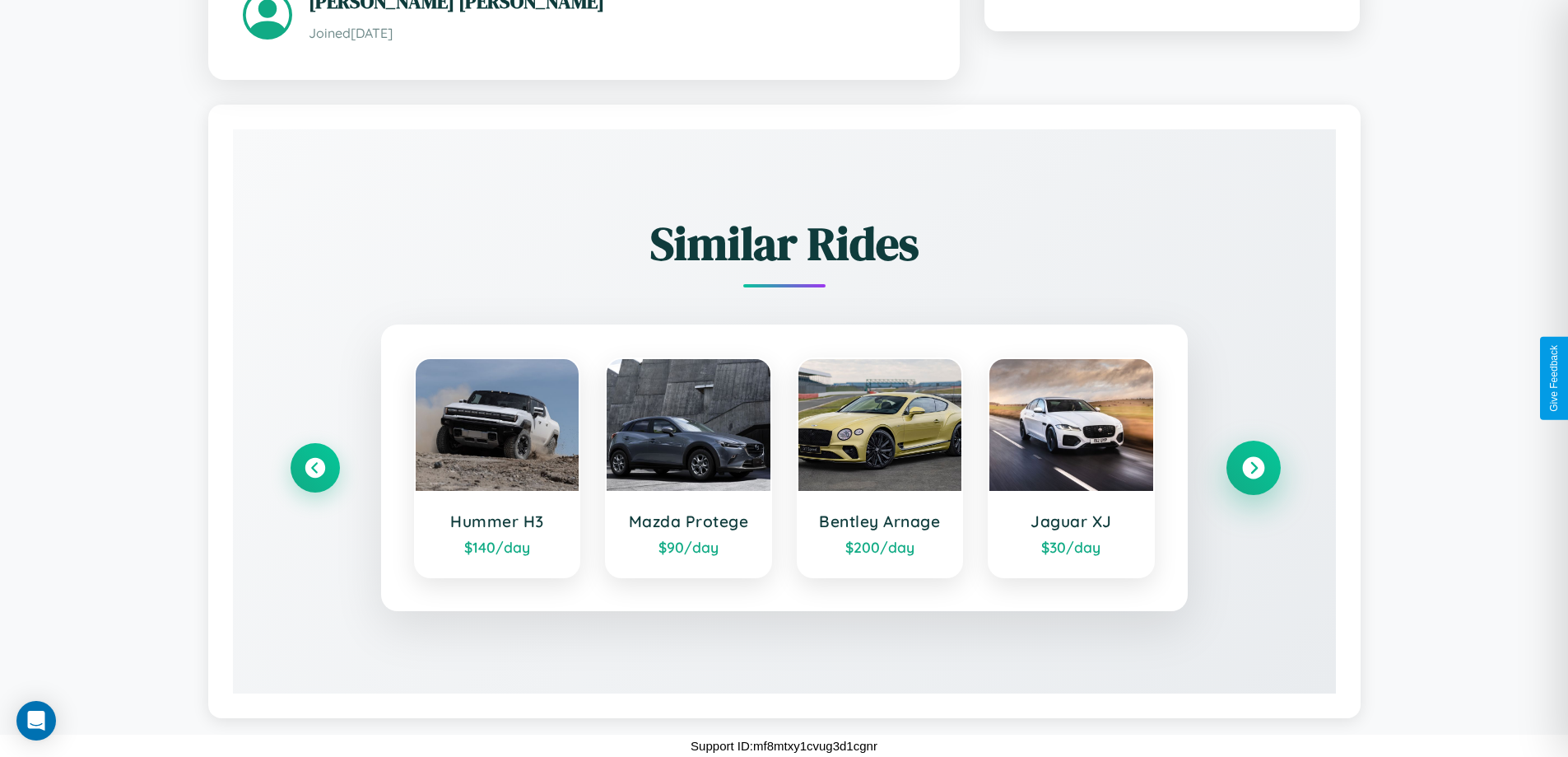
click at [1253, 467] on icon at bounding box center [1253, 467] width 22 height 22
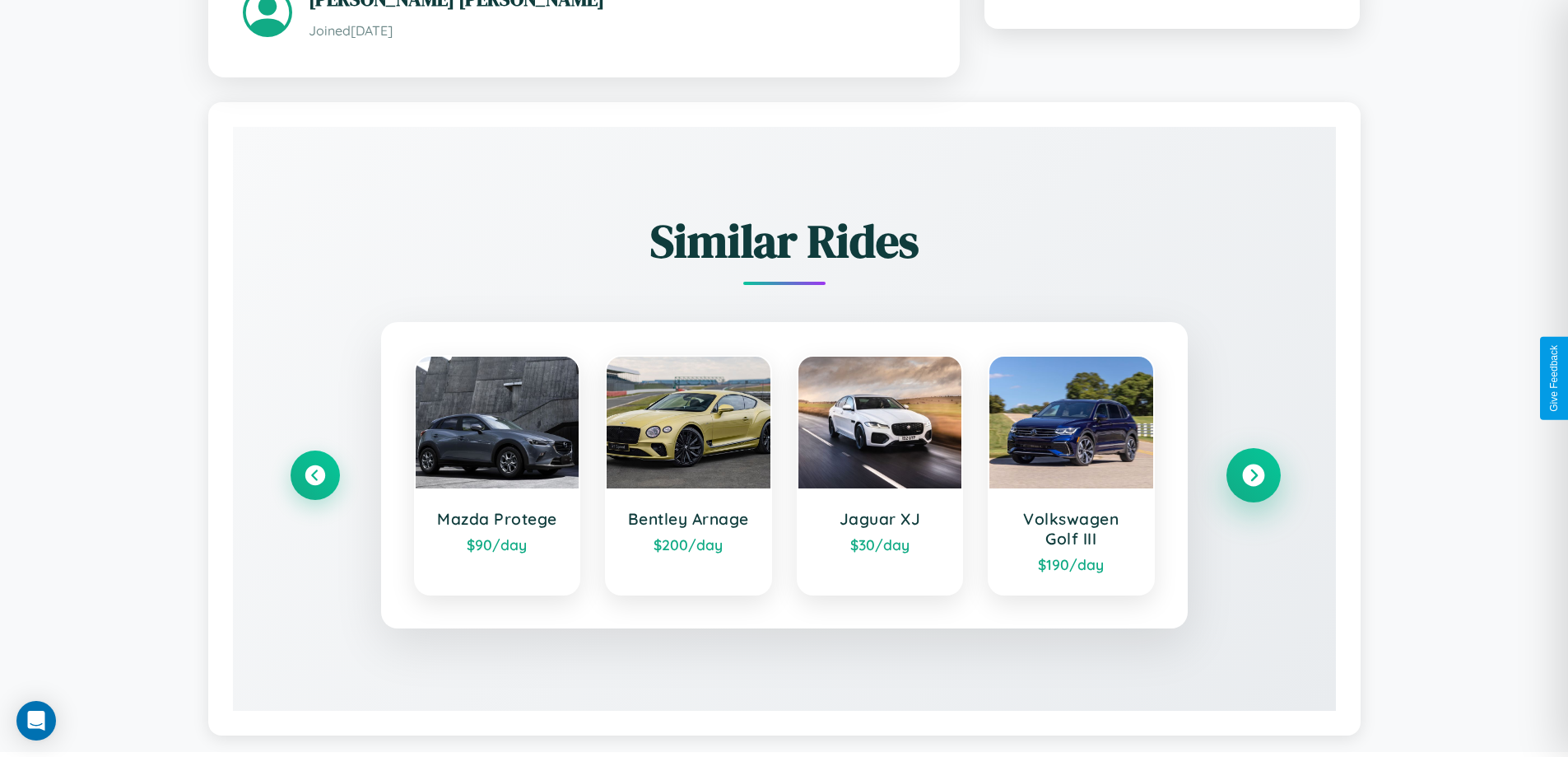
click at [1253, 477] on icon at bounding box center [1253, 475] width 22 height 22
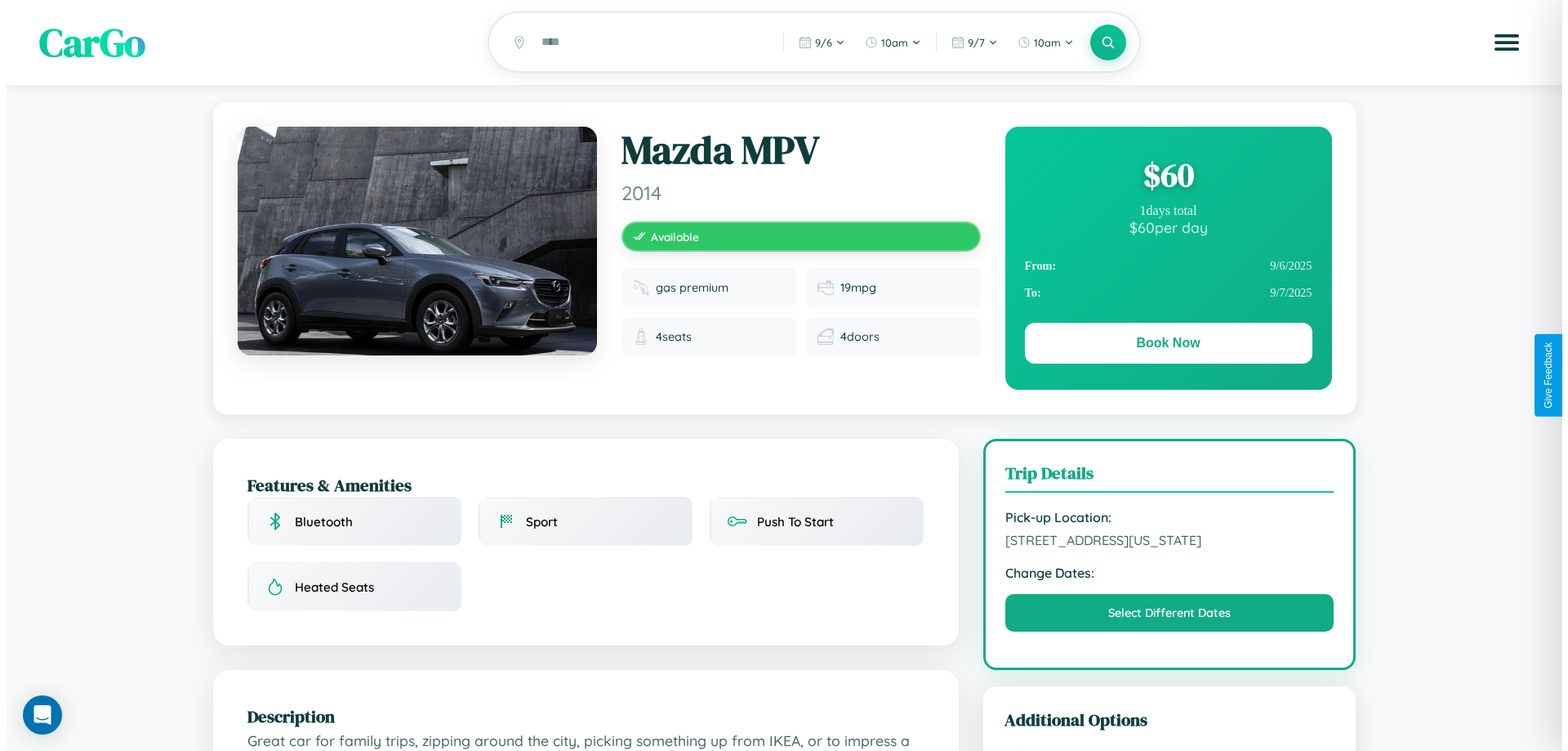
scroll to position [0, 0]
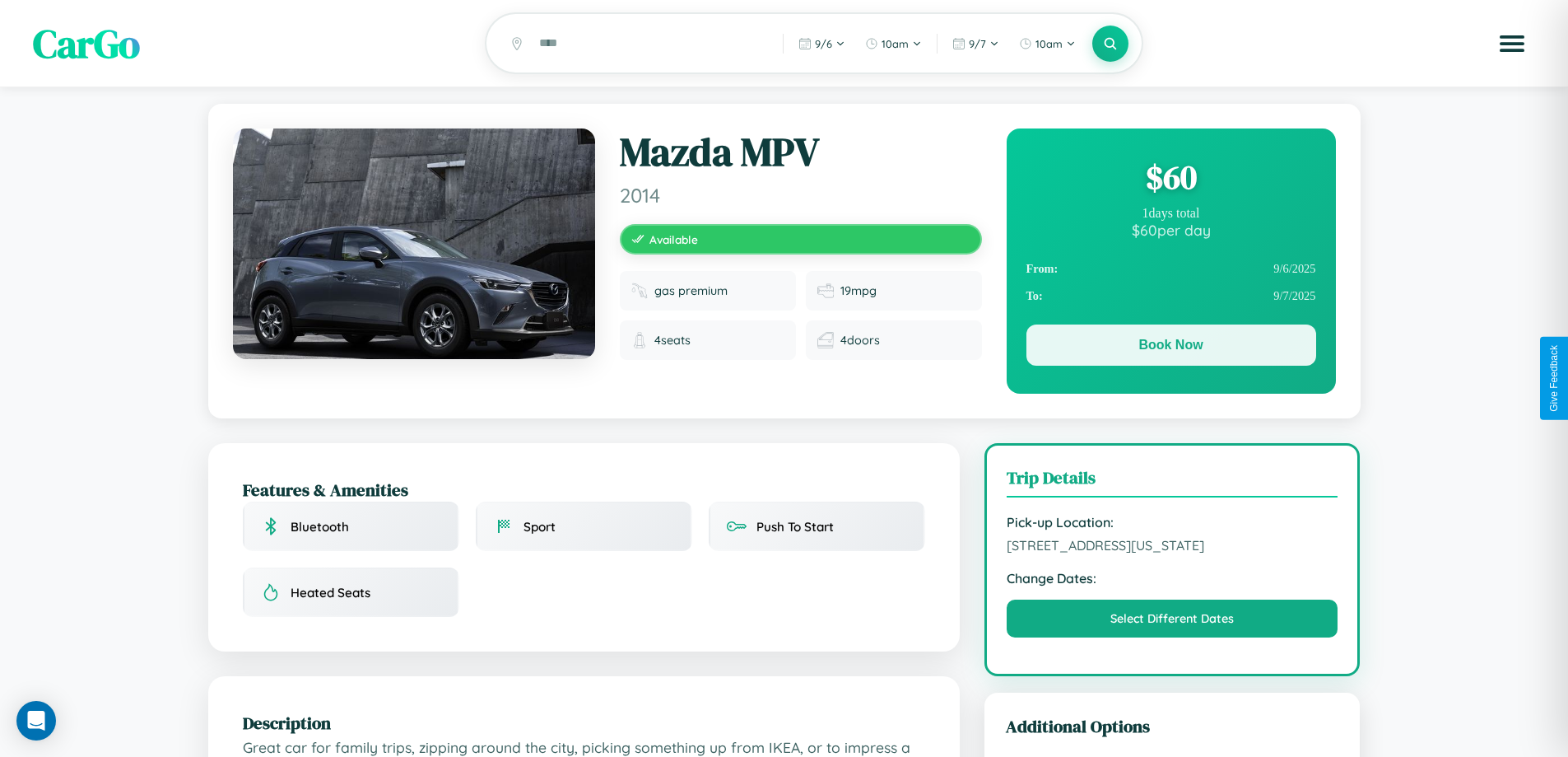
click at [1171, 349] on button "Book Now" at bounding box center [1171, 345] width 290 height 41
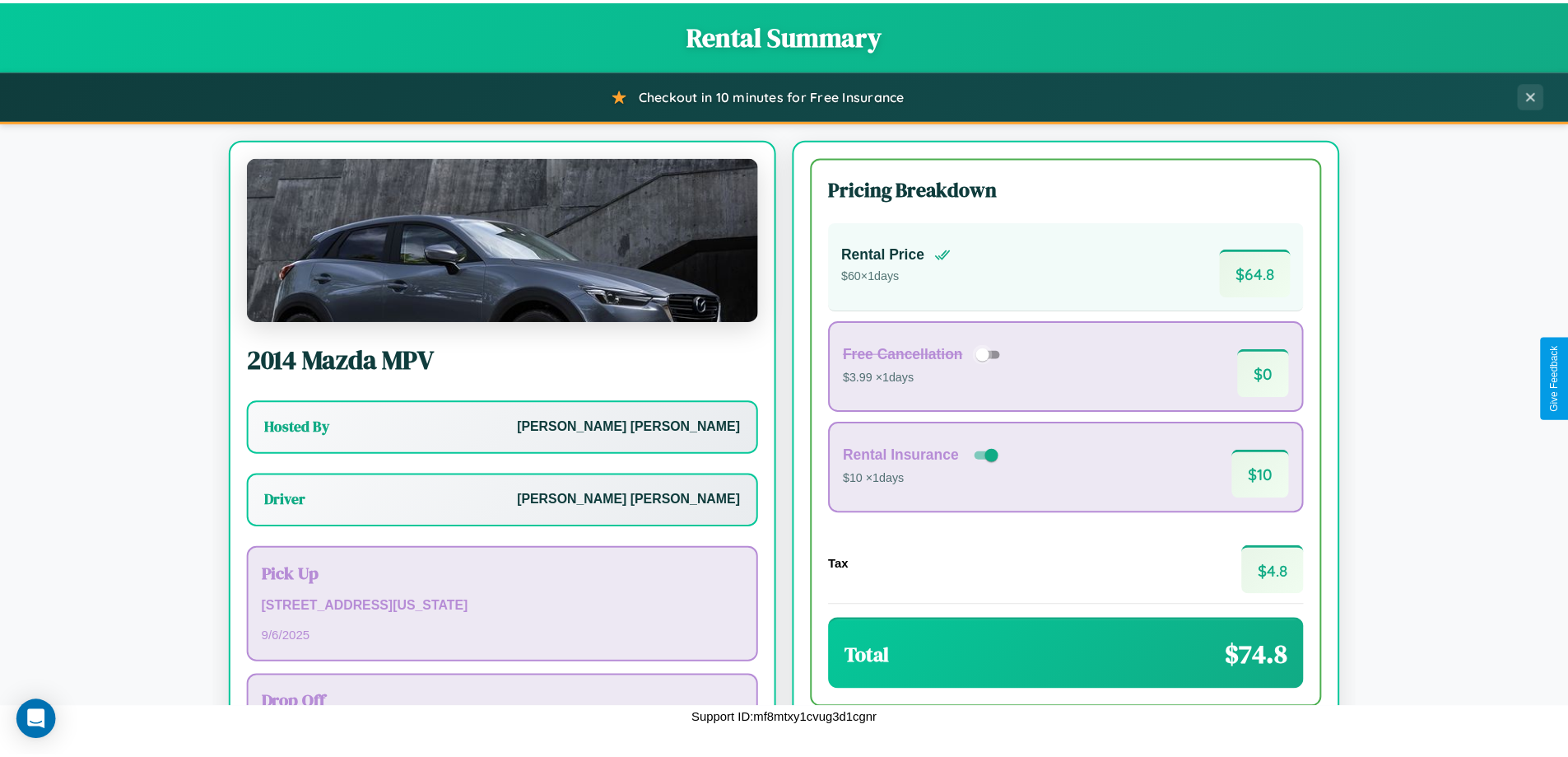
scroll to position [118, 0]
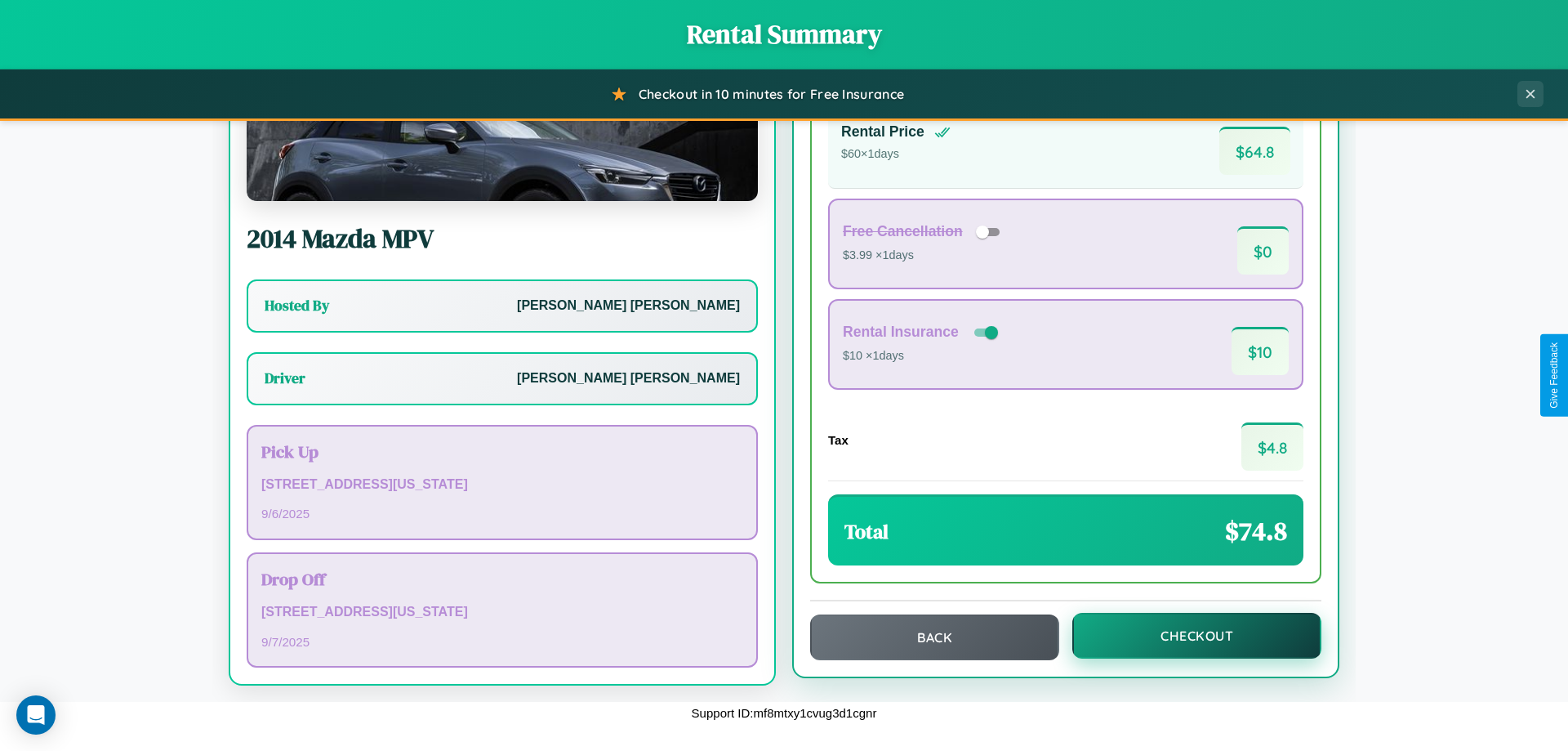
click at [1185, 635] on button "Checkout" at bounding box center [1197, 635] width 249 height 46
